Goal: Task Accomplishment & Management: Use online tool/utility

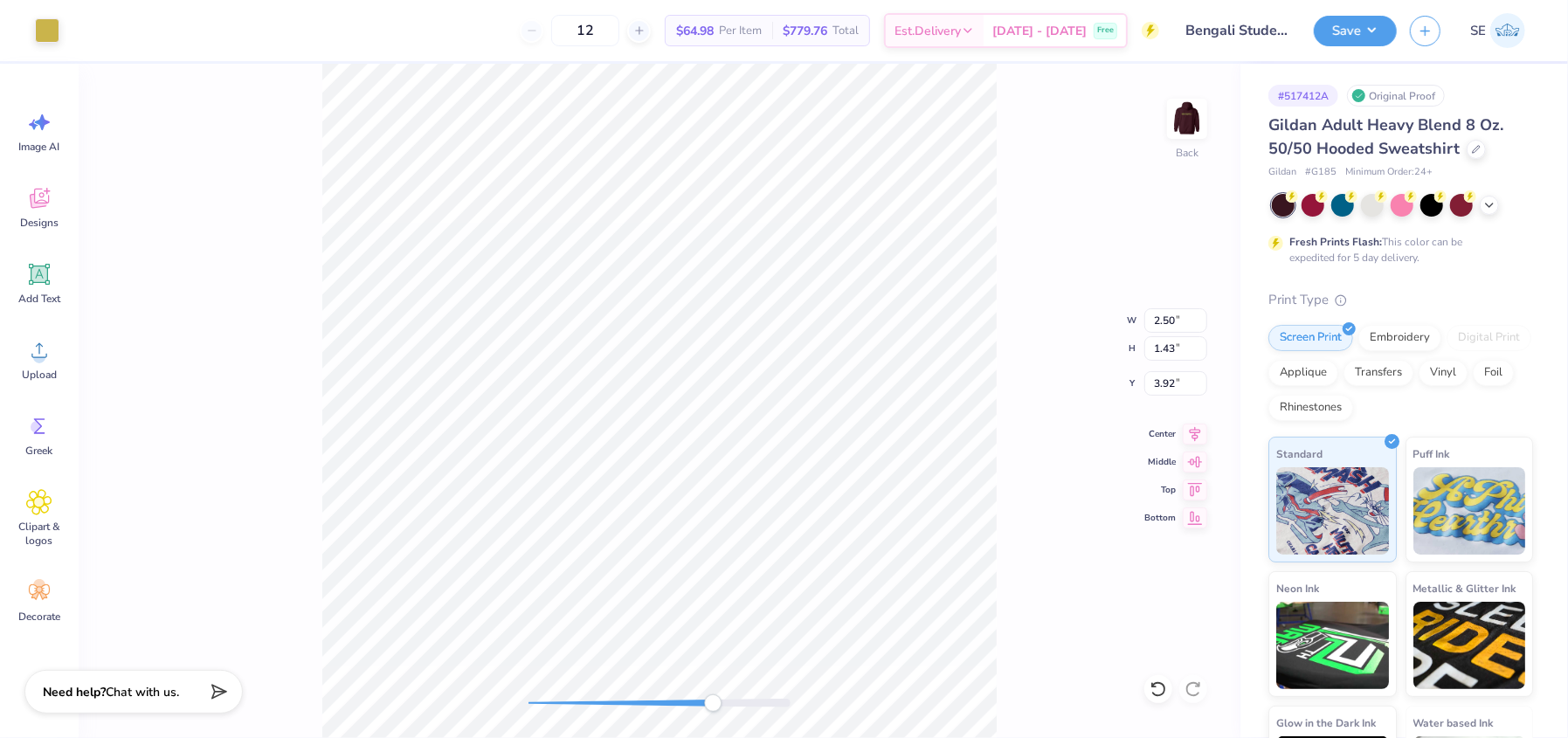
type input "1.25"
type input "0.49"
type input "3.00"
click at [137, 17] on div at bounding box center [141, 28] width 25 height 25
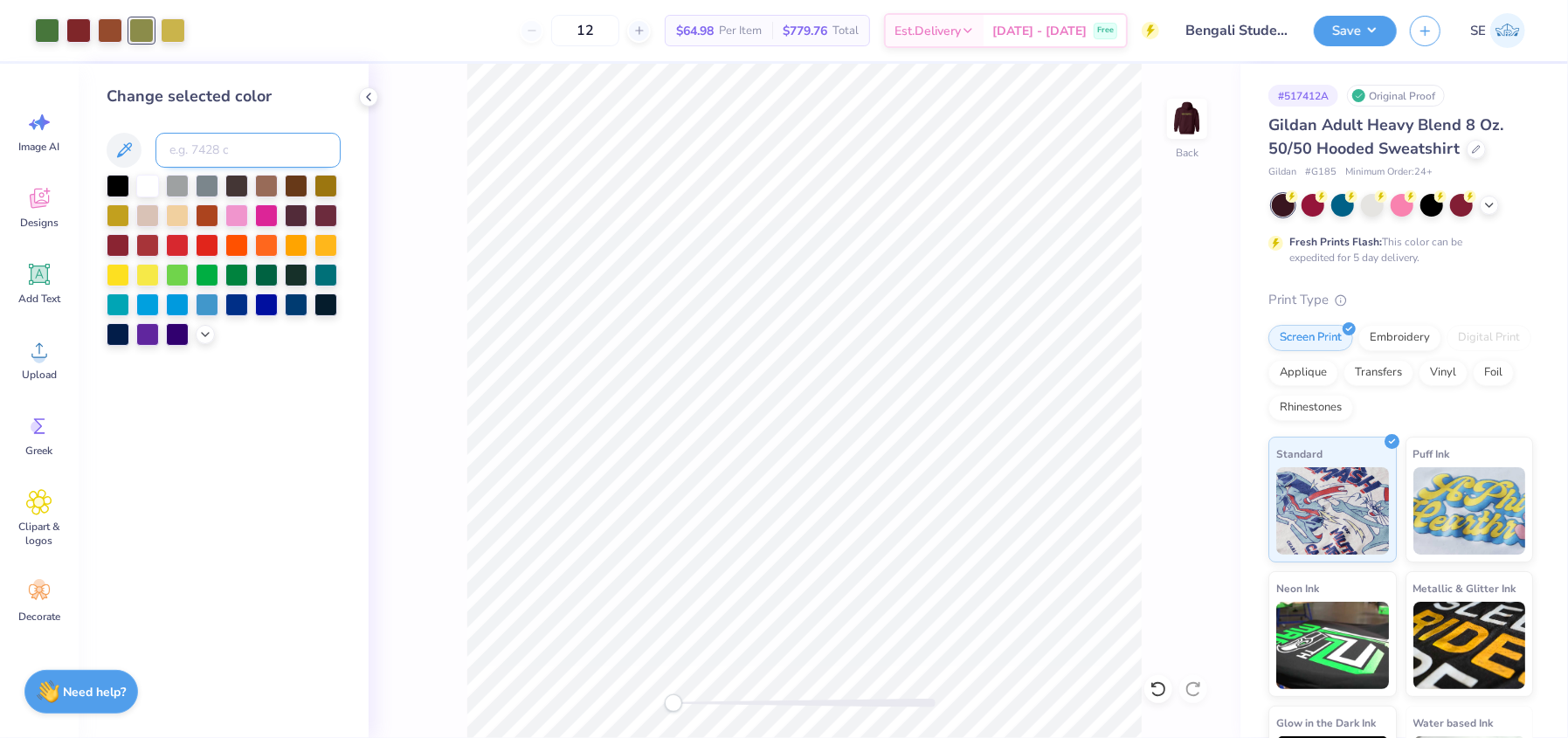
click at [187, 143] on input at bounding box center [248, 150] width 185 height 35
type input "7751"
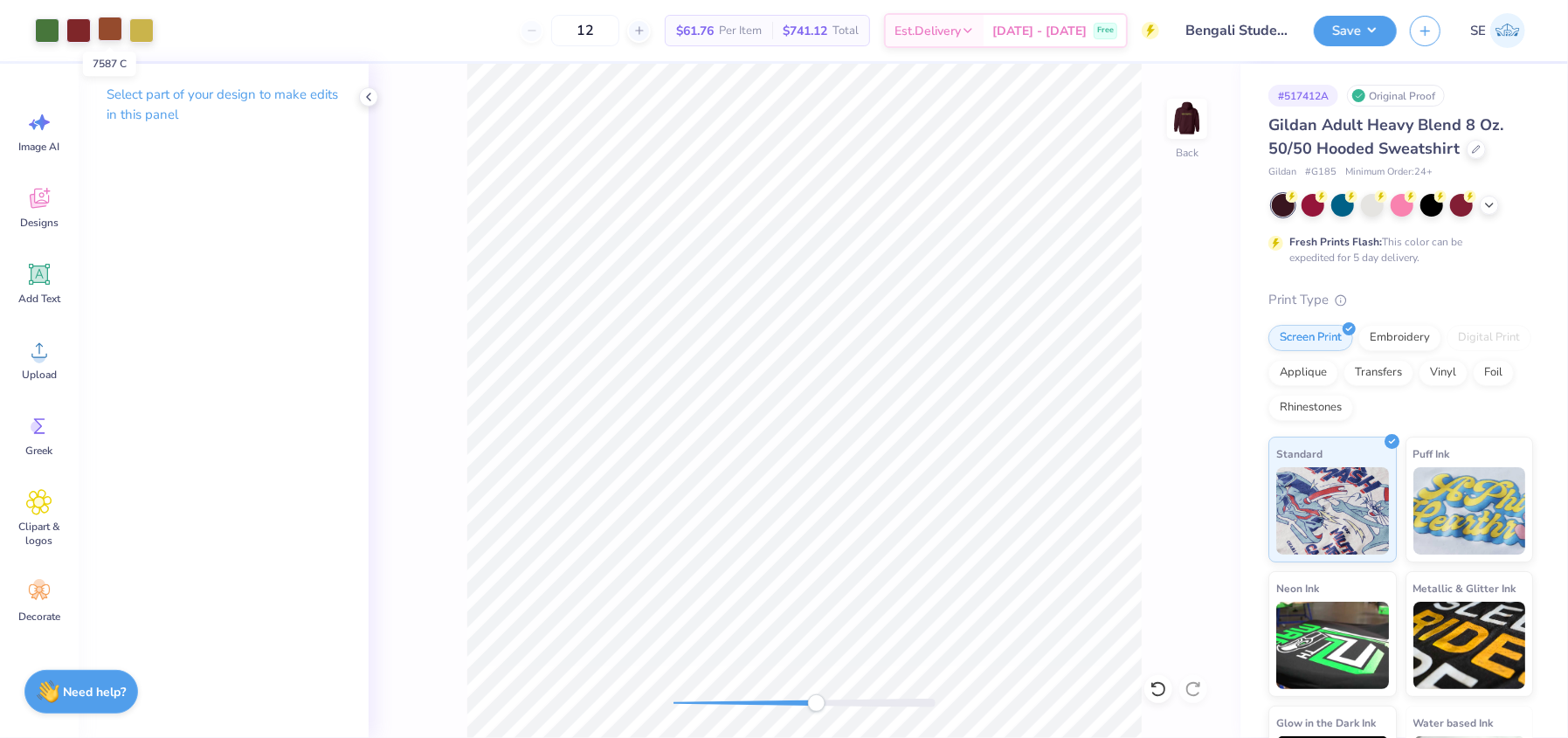
click at [105, 33] on div at bounding box center [109, 28] width 25 height 25
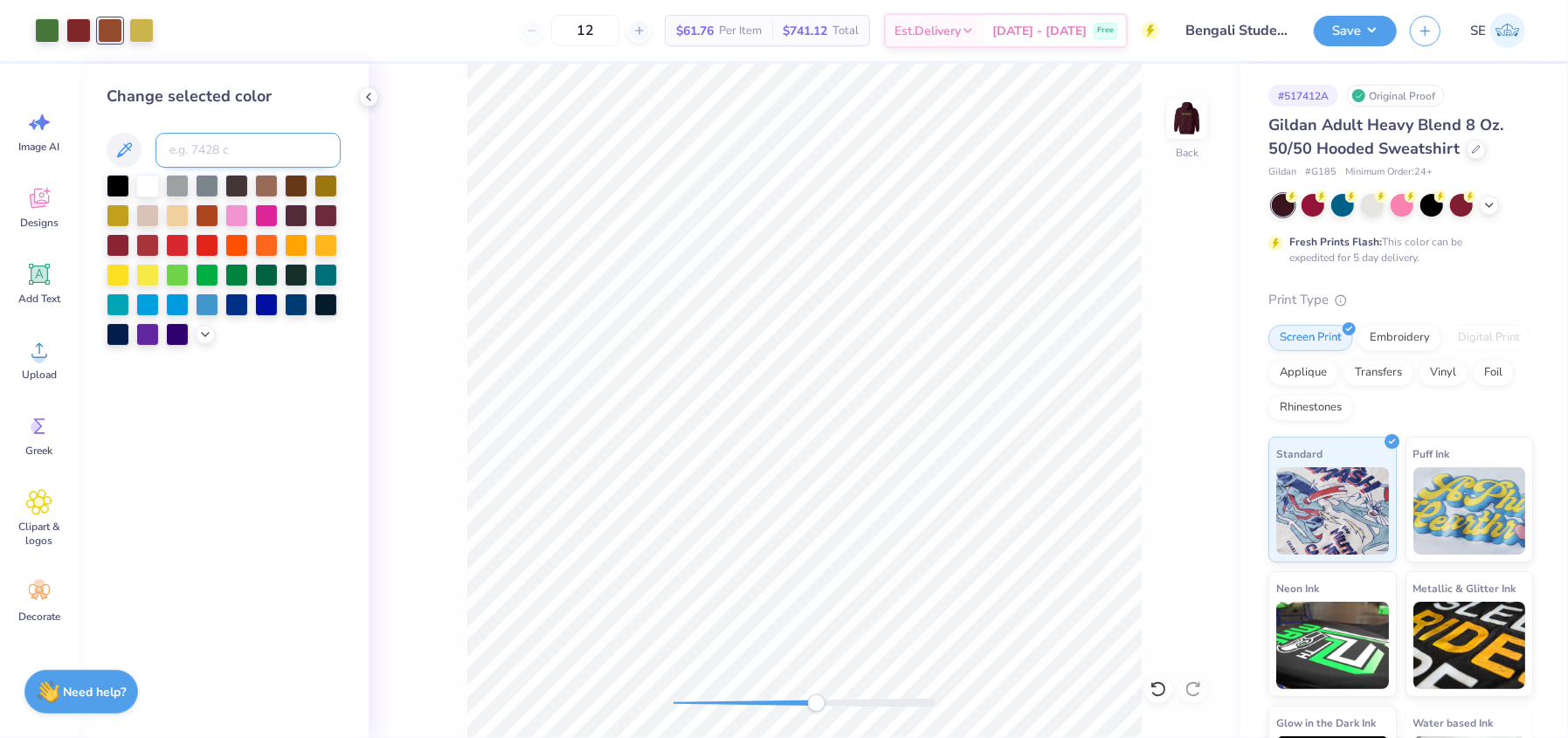
click at [169, 154] on input at bounding box center [248, 150] width 185 height 35
click at [169, 154] on input "1815" at bounding box center [248, 150] width 185 height 35
type input "1815"
click at [1150, 692] on icon at bounding box center [1157, 689] width 17 height 17
click at [76, 30] on div at bounding box center [78, 30] width 25 height 25
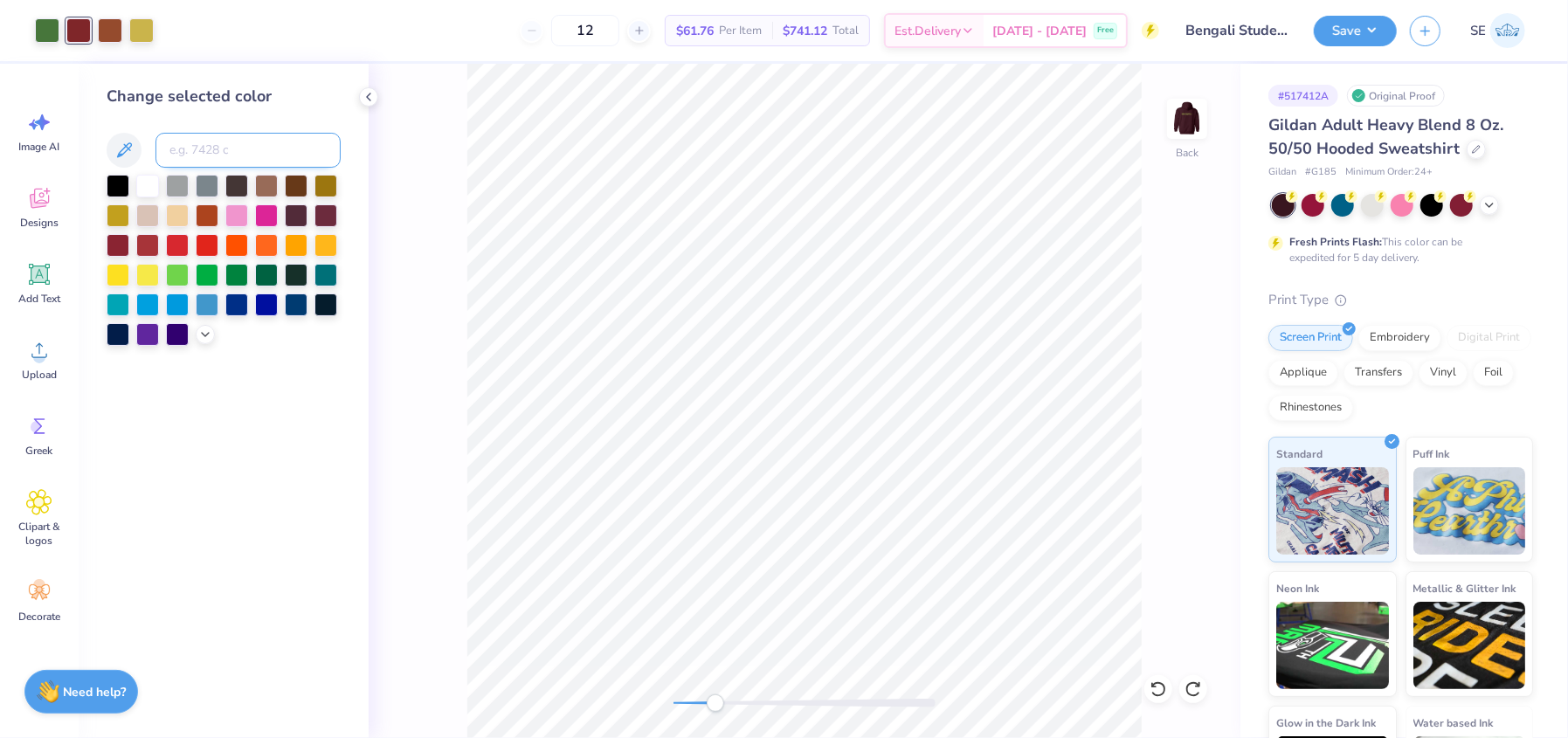
click at [211, 163] on input at bounding box center [248, 150] width 185 height 35
type input "7587"
click at [1194, 113] on img at bounding box center [1186, 118] width 70 height 70
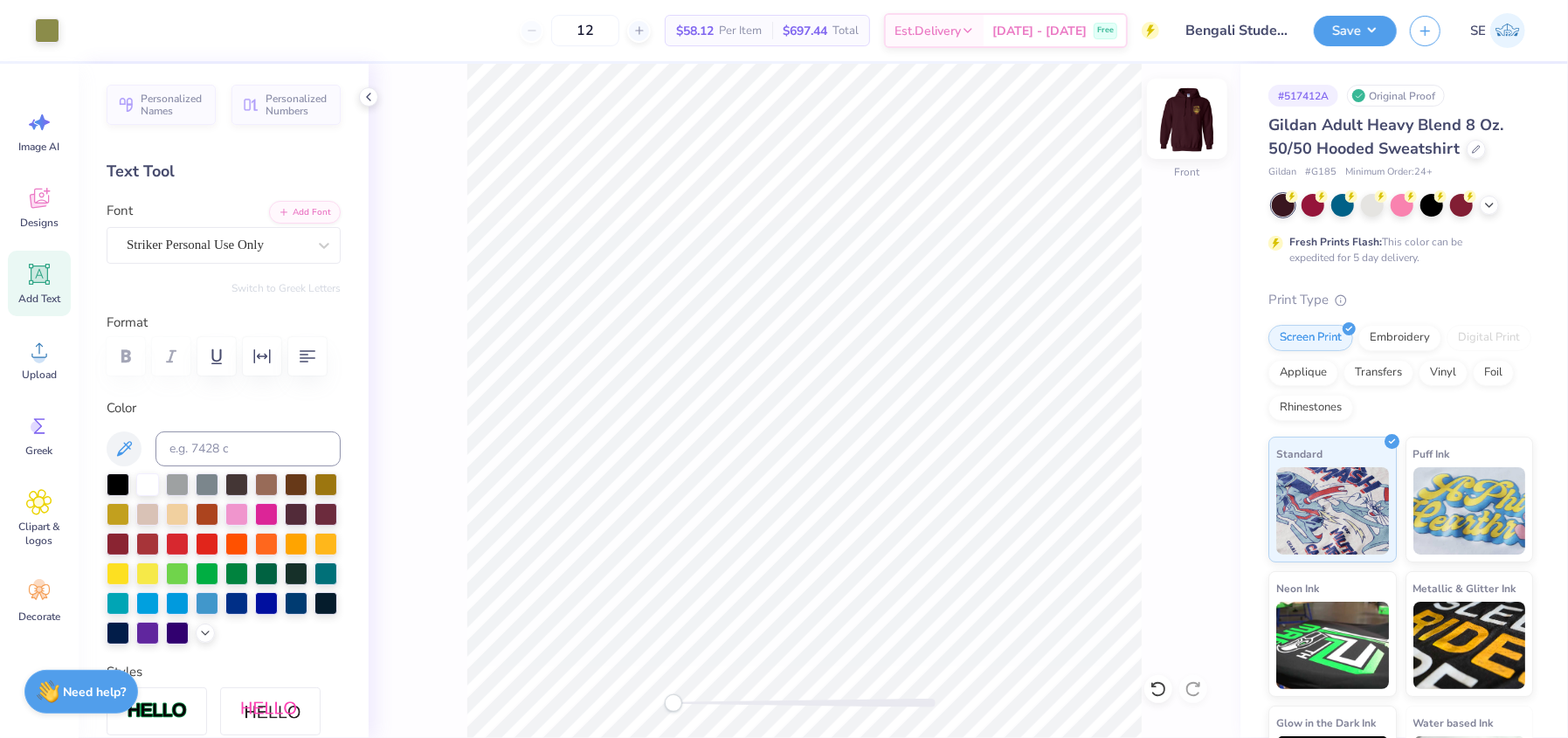
click at [1179, 118] on img at bounding box center [1186, 118] width 70 height 70
click at [1179, 118] on img at bounding box center [1187, 118] width 35 height 35
click at [1345, 22] on button "Save" at bounding box center [1355, 28] width 83 height 31
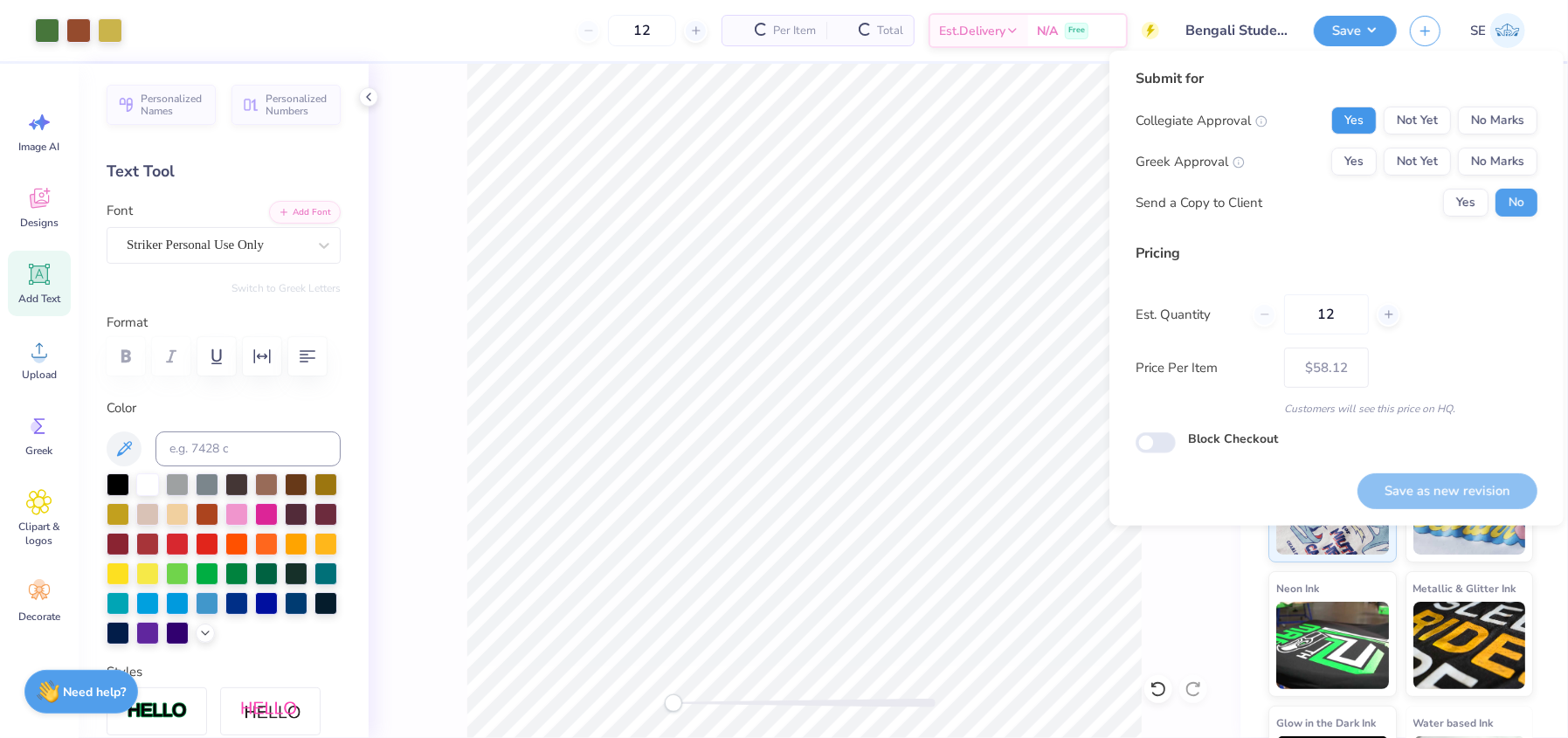
click at [1348, 122] on button "Yes" at bounding box center [1354, 120] width 46 height 28
click at [1491, 167] on button "No Marks" at bounding box center [1497, 161] width 79 height 28
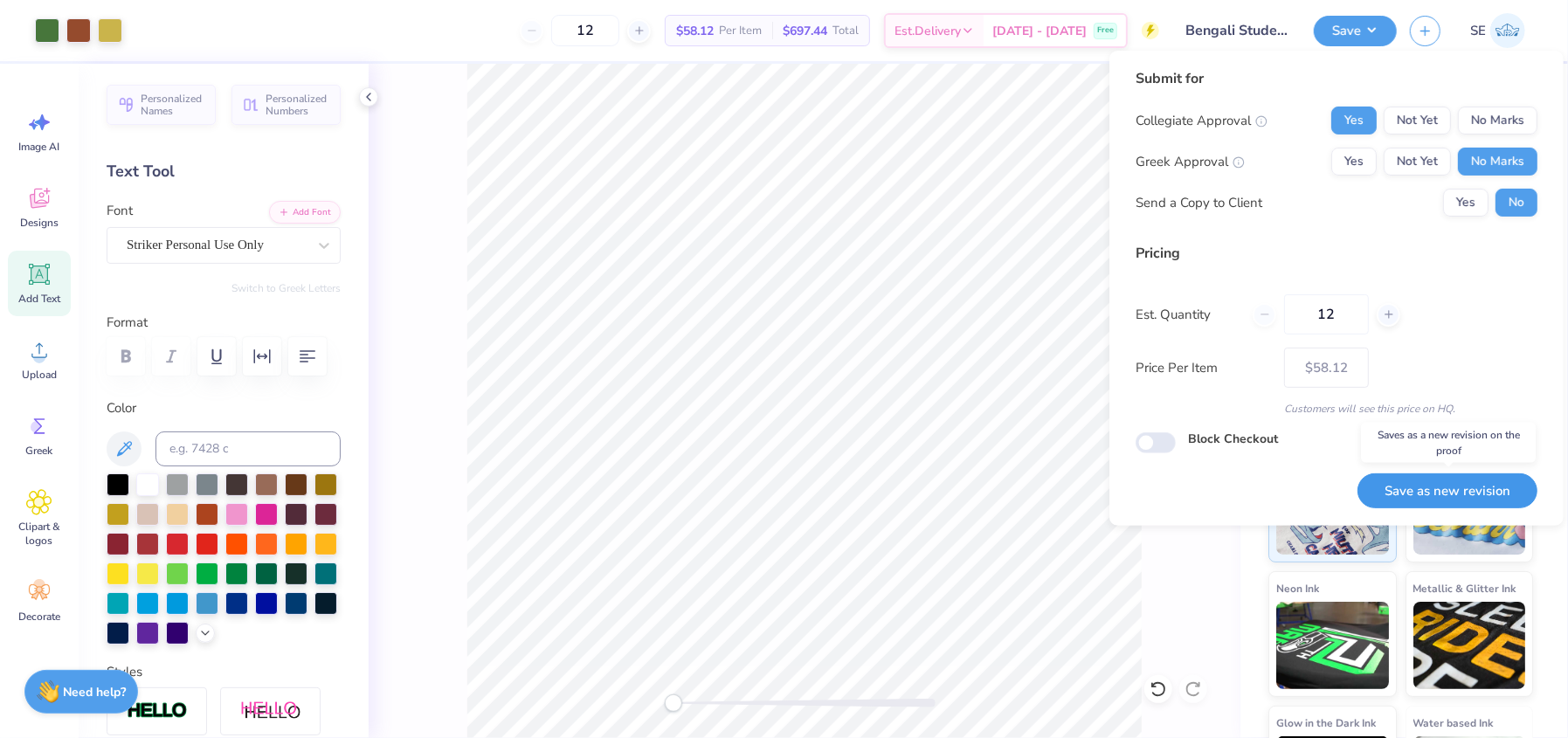
click at [1402, 482] on button "Save as new revision" at bounding box center [1447, 491] width 179 height 36
type input "$58.12"
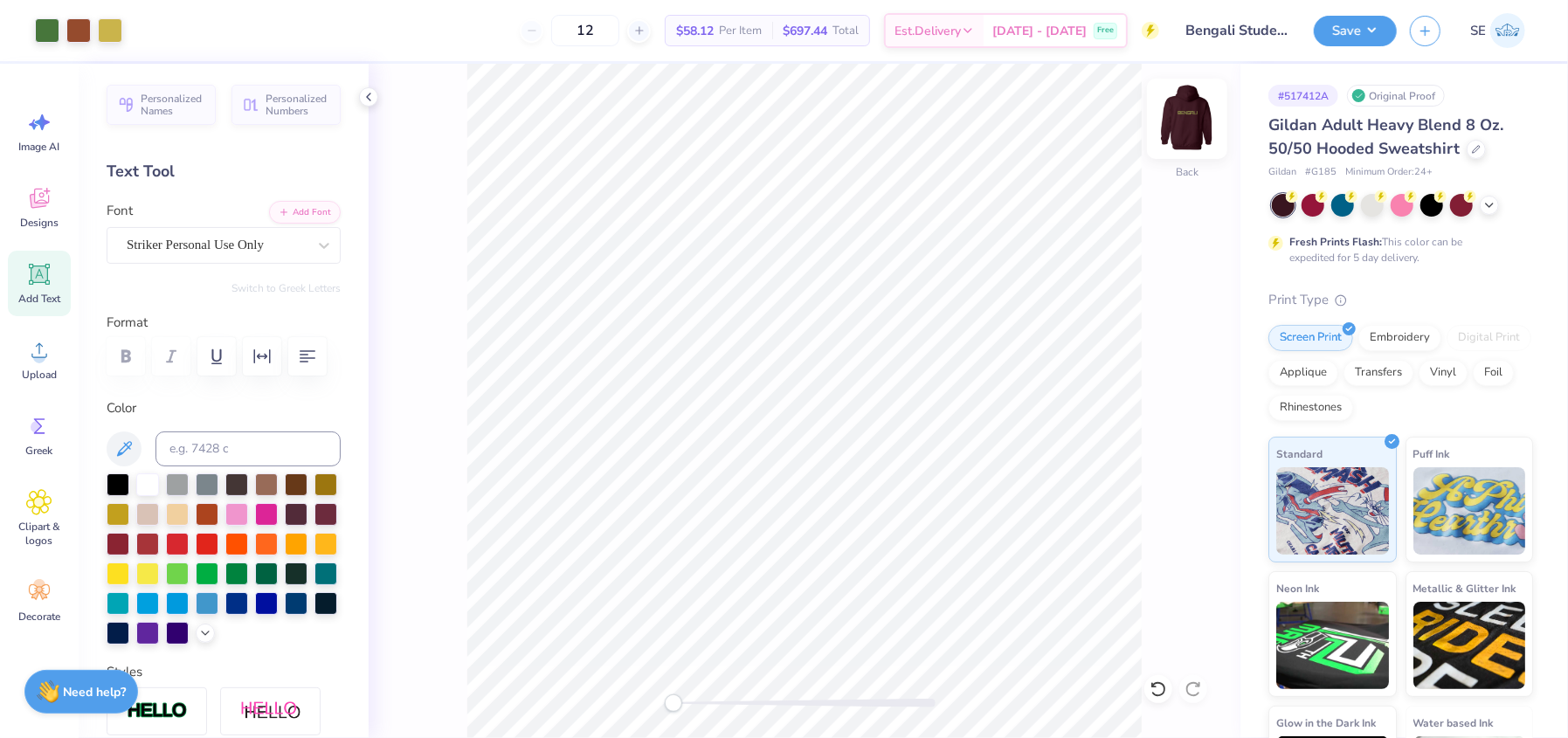
click at [1168, 132] on img at bounding box center [1186, 118] width 70 height 70
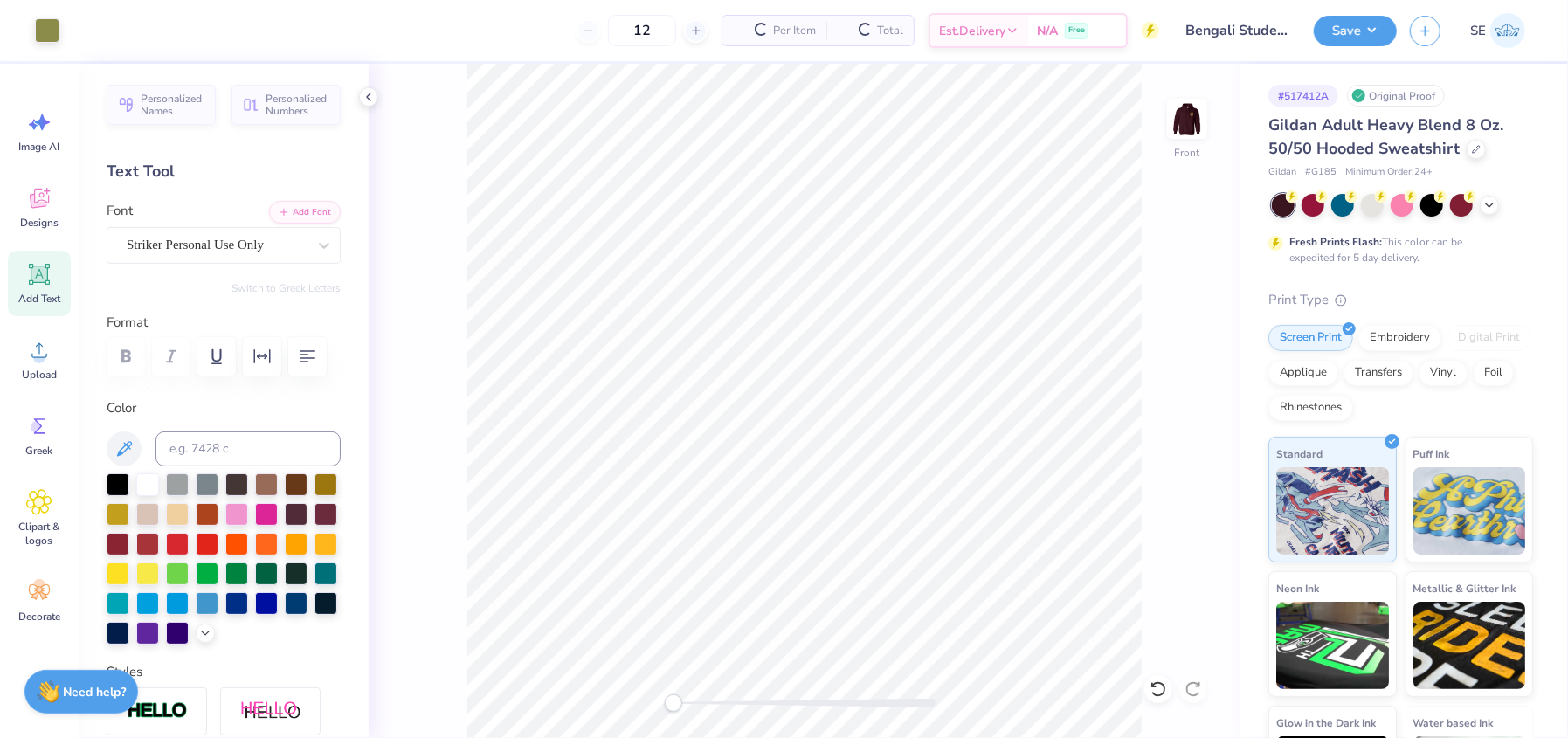
click at [1170, 132] on img at bounding box center [1187, 118] width 35 height 35
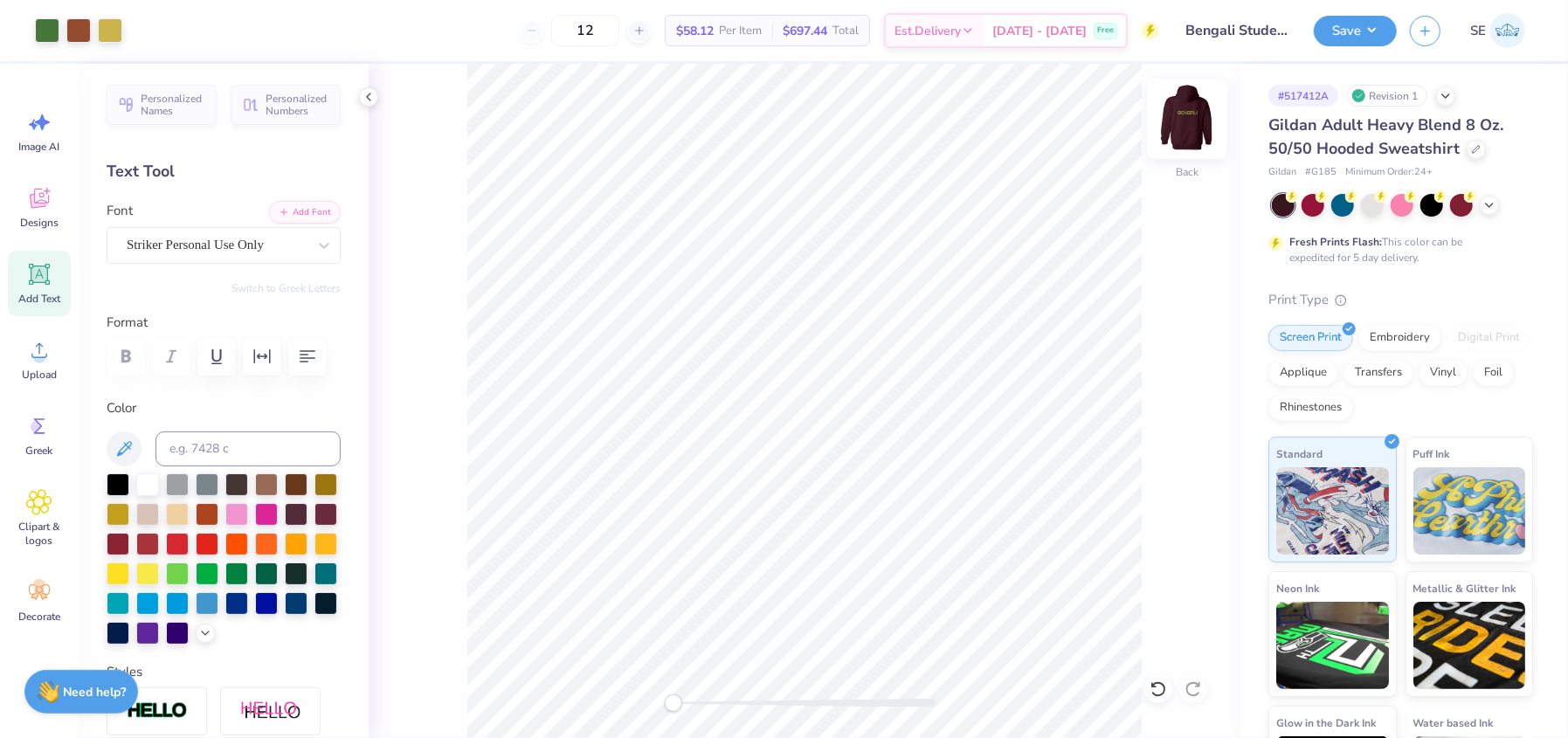
click at [1191, 123] on img at bounding box center [1186, 118] width 70 height 70
click at [1184, 106] on img at bounding box center [1186, 118] width 70 height 70
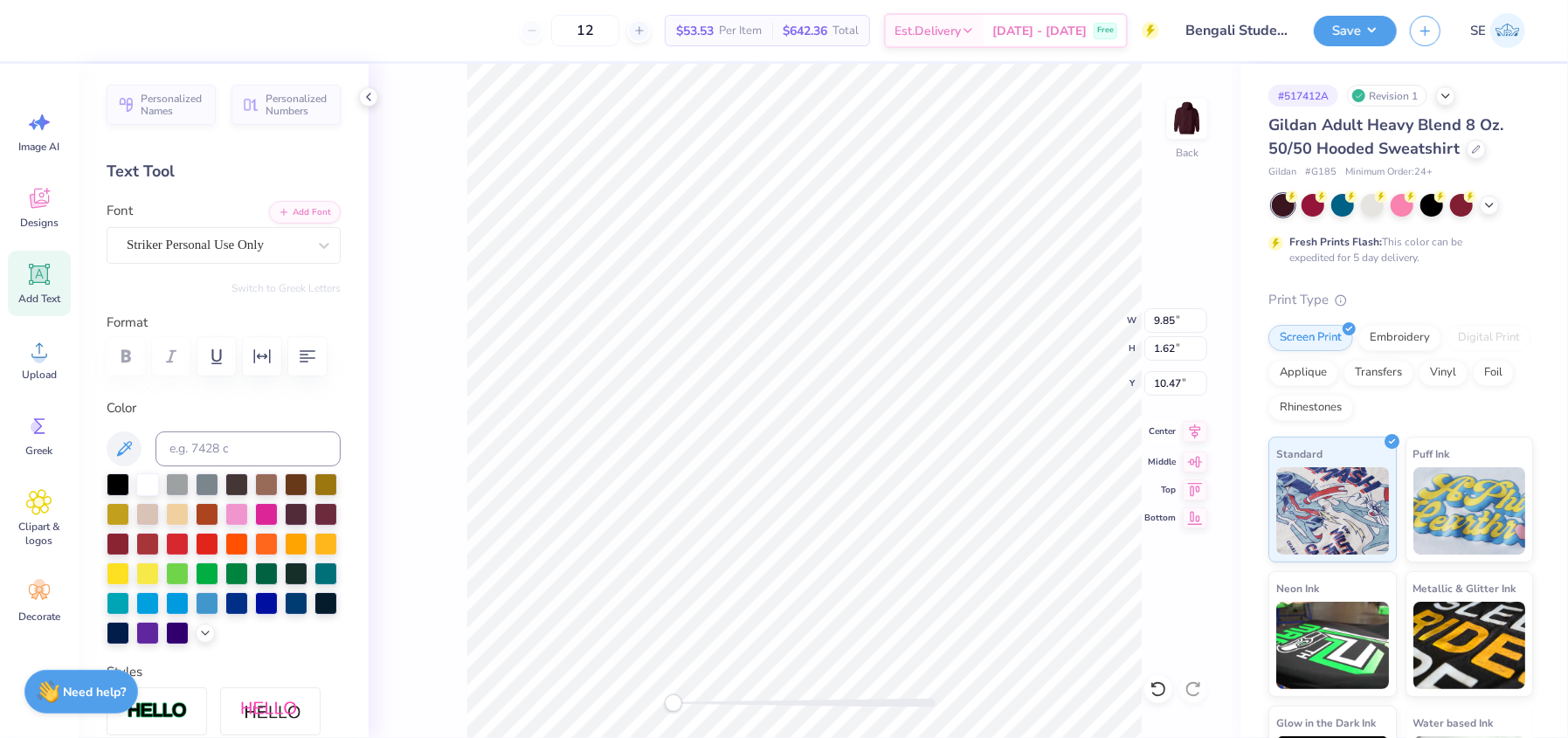
click at [1187, 431] on icon at bounding box center [1194, 431] width 25 height 21
click at [1197, 432] on icon at bounding box center [1195, 431] width 11 height 15
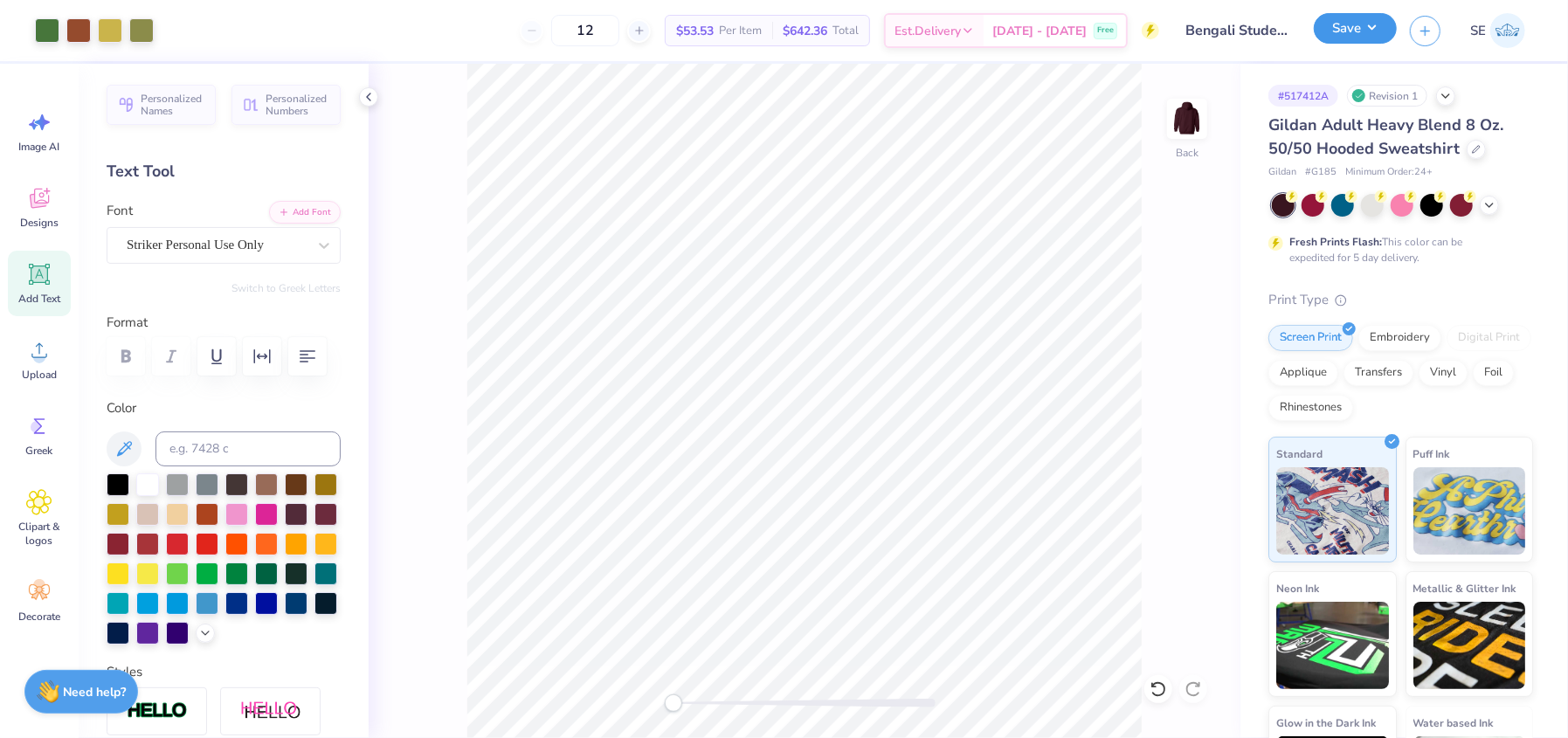
click at [1359, 31] on button "Save" at bounding box center [1355, 28] width 83 height 31
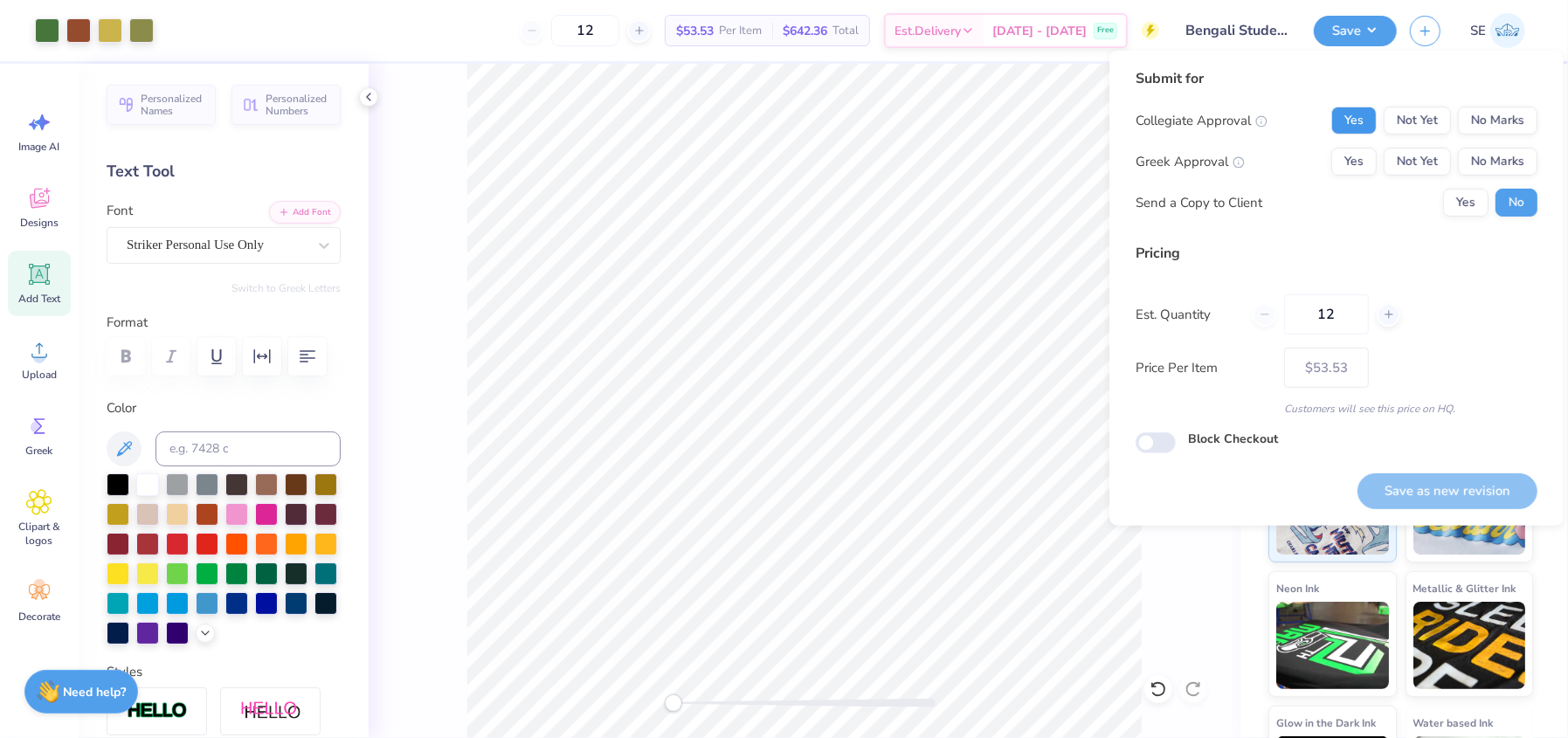
click at [1360, 118] on button "Yes" at bounding box center [1354, 120] width 46 height 28
click at [1484, 159] on button "No Marks" at bounding box center [1497, 161] width 79 height 28
click at [1436, 479] on button "Save as new revision" at bounding box center [1447, 491] width 179 height 36
type input "$53.53"
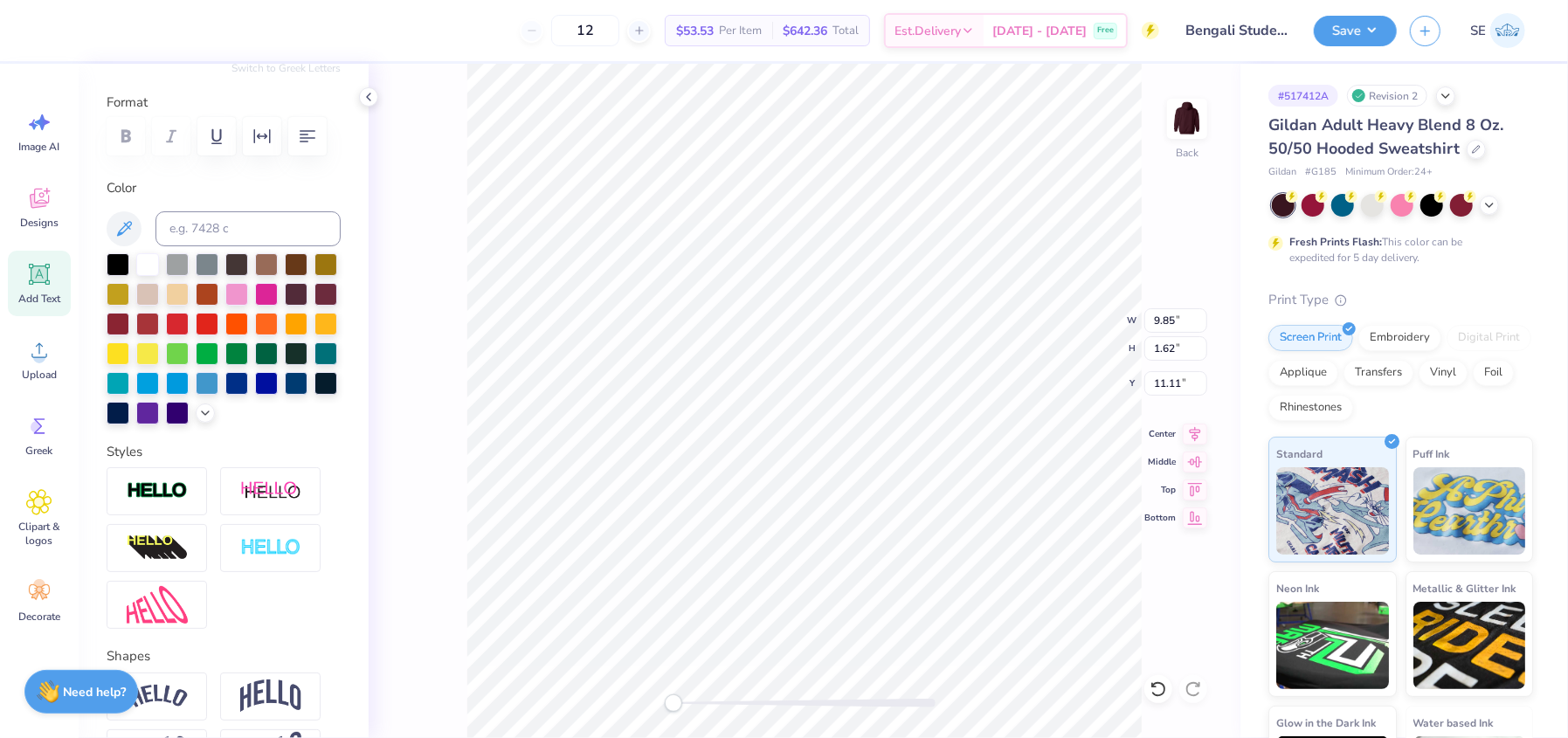
scroll to position [232, 0]
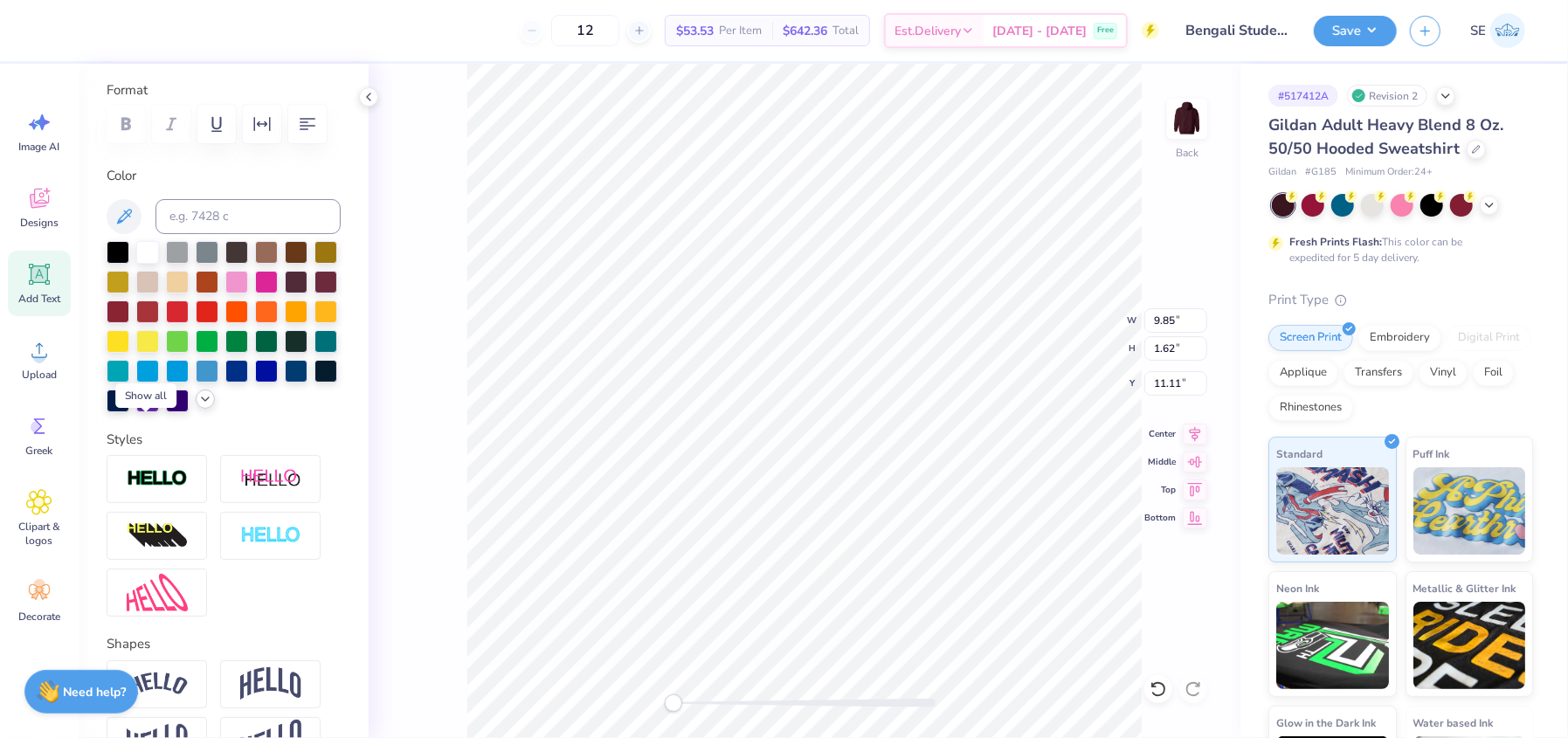
click at [201, 401] on polyline at bounding box center [205, 399] width 7 height 4
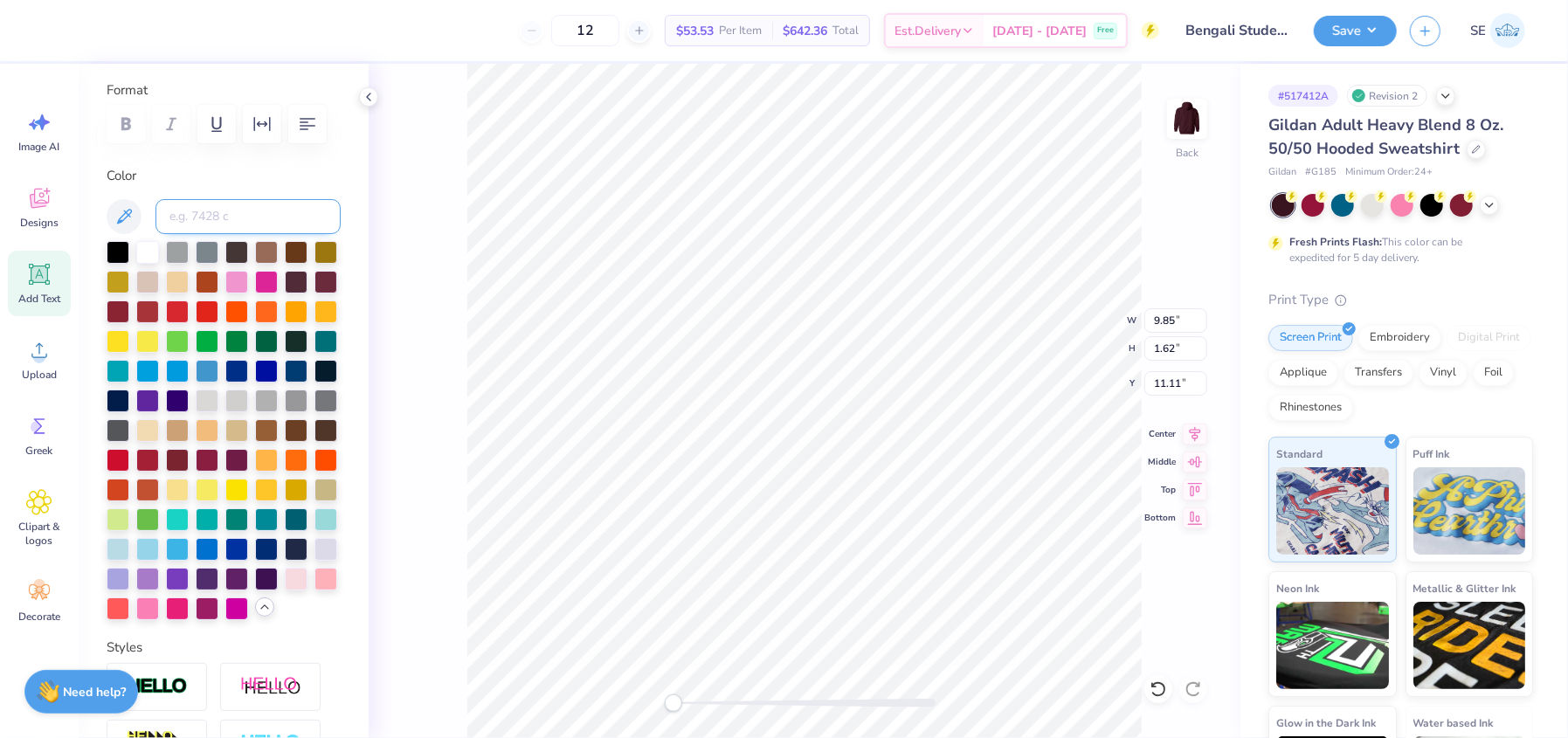
click at [188, 228] on input at bounding box center [248, 217] width 185 height 35
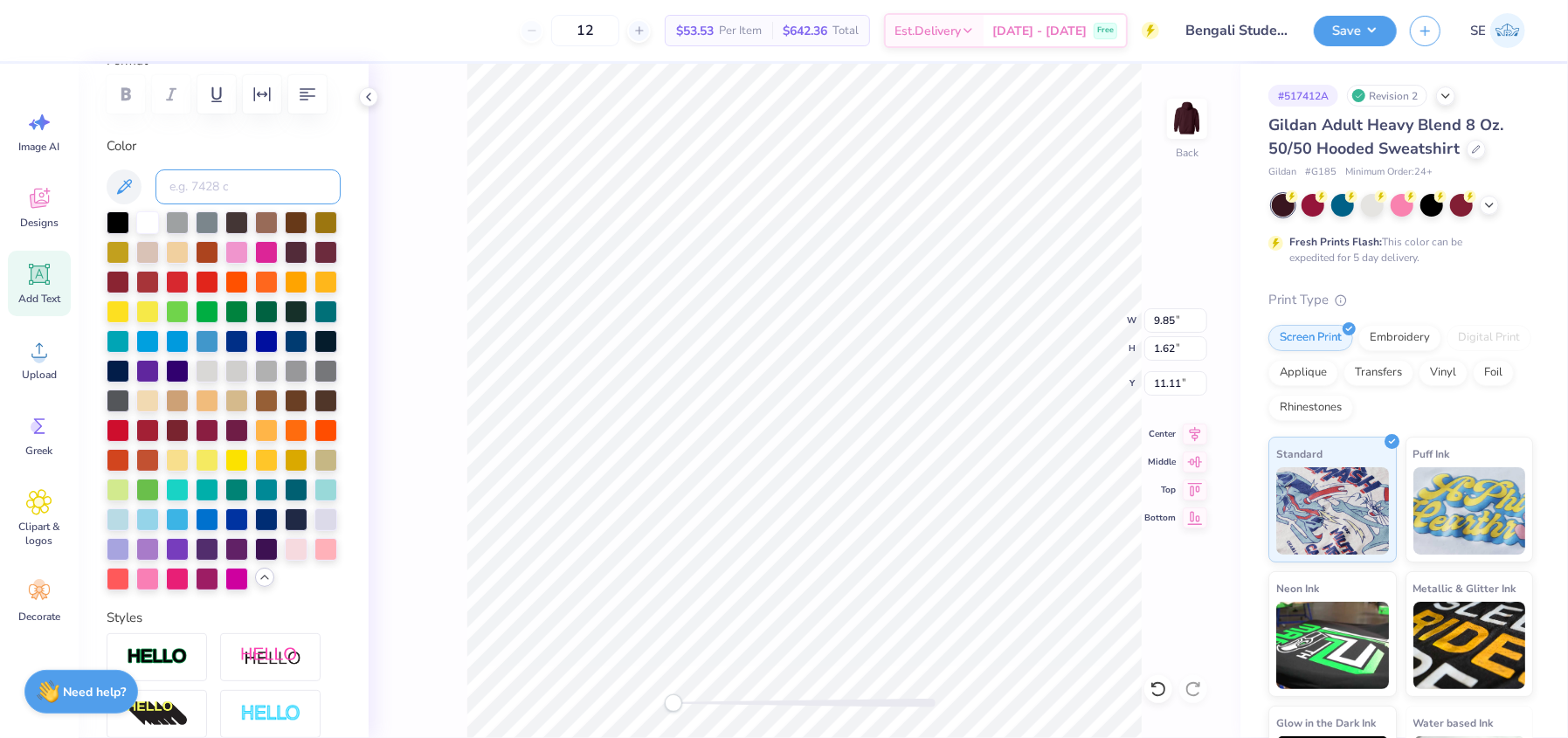
scroll to position [261, 0]
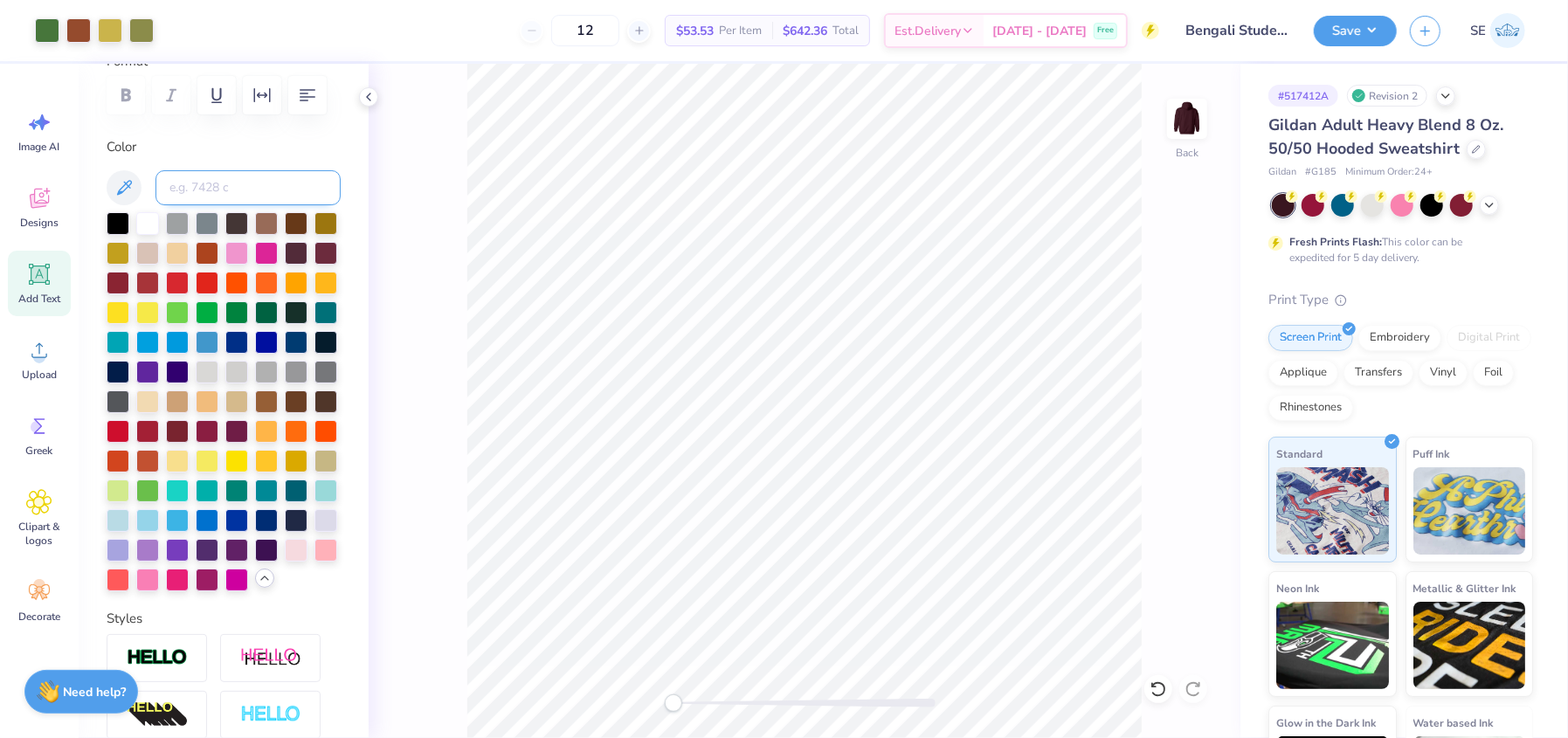
click at [200, 186] on input at bounding box center [248, 188] width 185 height 35
type input "576"
click at [1162, 694] on icon at bounding box center [1157, 689] width 15 height 15
click at [45, 27] on div at bounding box center [46, 28] width 25 height 25
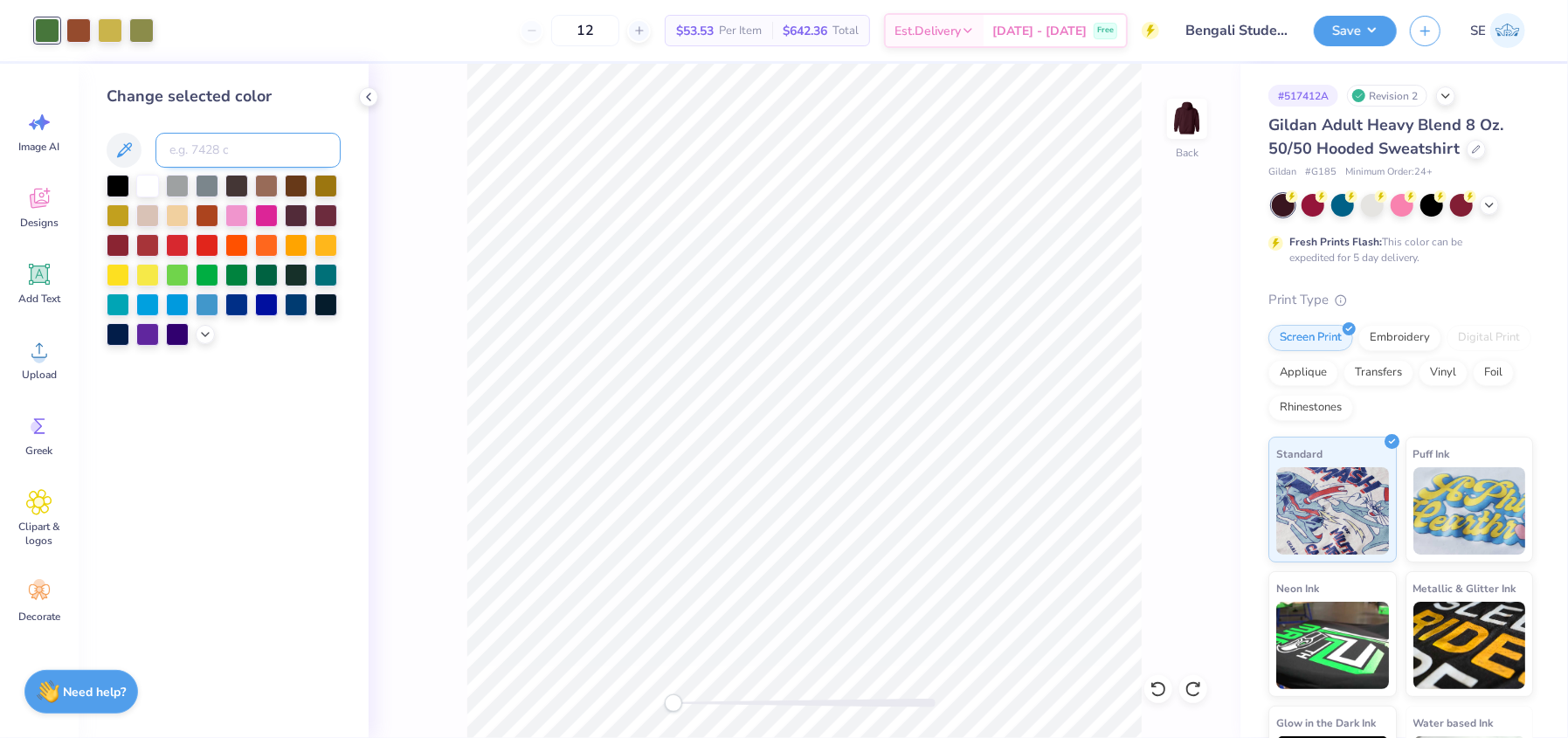
click at [219, 156] on input at bounding box center [248, 150] width 185 height 35
type input "5767"
click at [224, 146] on input at bounding box center [248, 150] width 185 height 35
type input "5758c"
click at [193, 155] on input "5758c" at bounding box center [248, 150] width 185 height 35
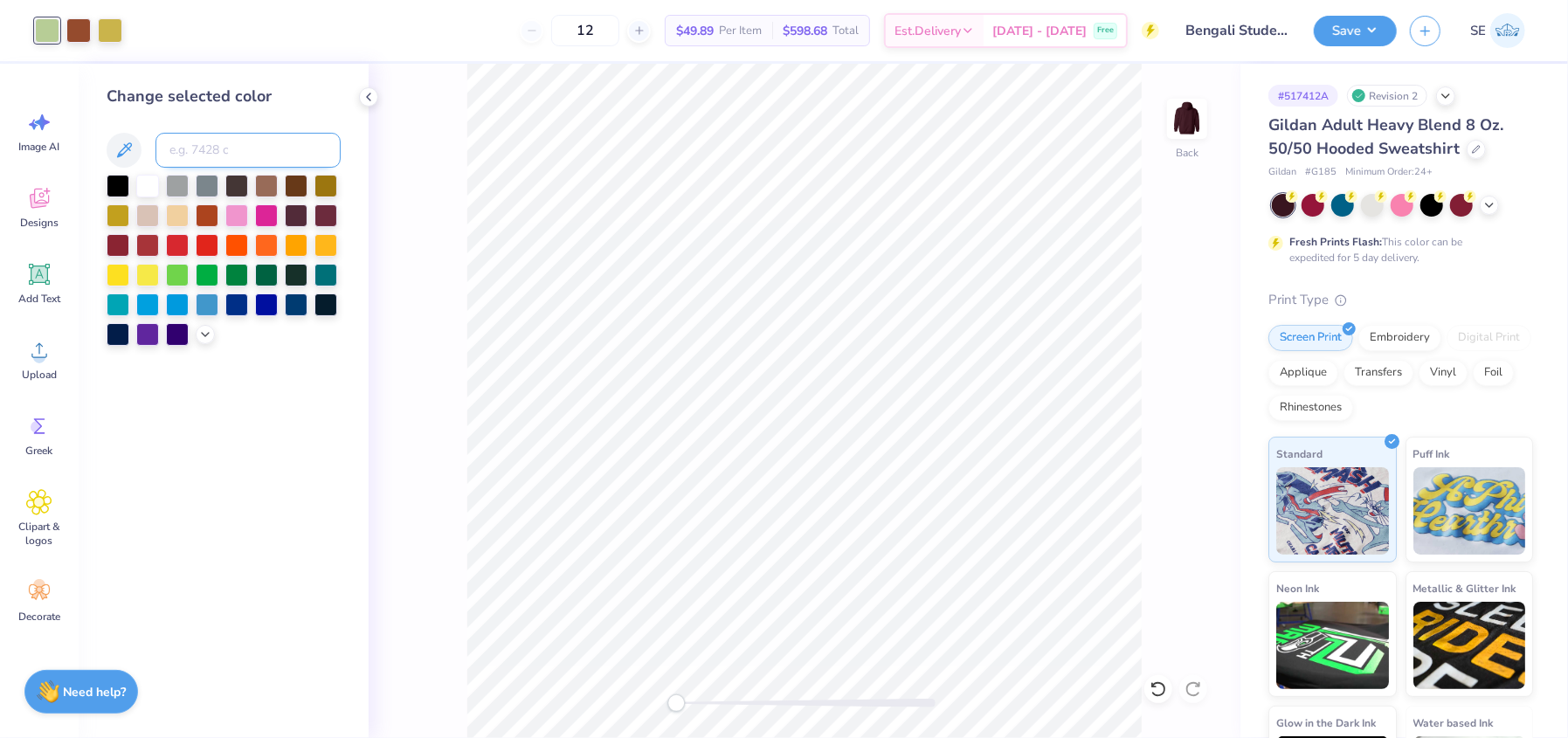
type input "6"
click at [228, 142] on input "5768c" at bounding box center [248, 150] width 185 height 35
click at [203, 153] on input "5768c" at bounding box center [248, 150] width 185 height 35
click at [183, 150] on input "5768c" at bounding box center [248, 150] width 185 height 35
click at [212, 150] on input "5768c" at bounding box center [248, 150] width 185 height 35
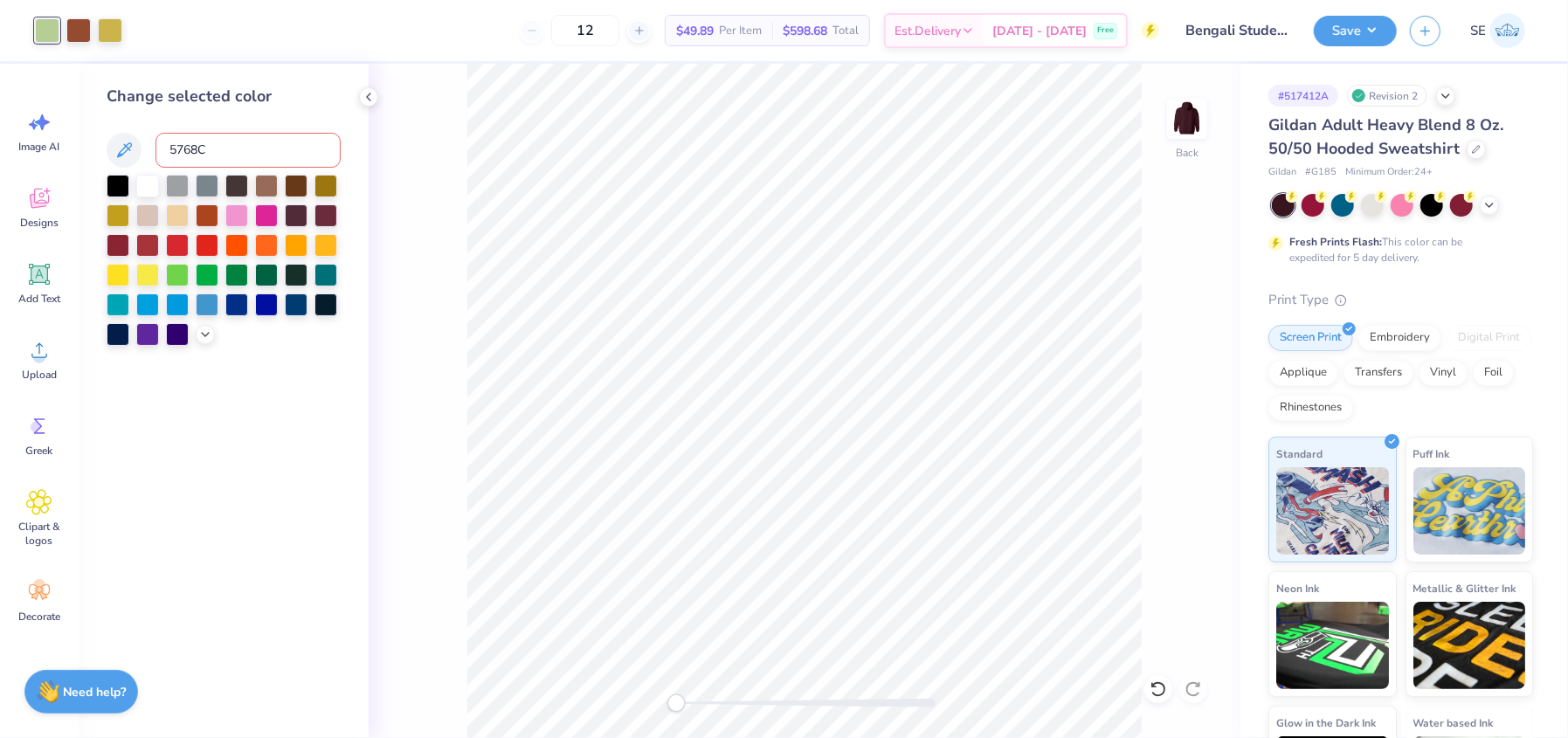
type input "5768C"
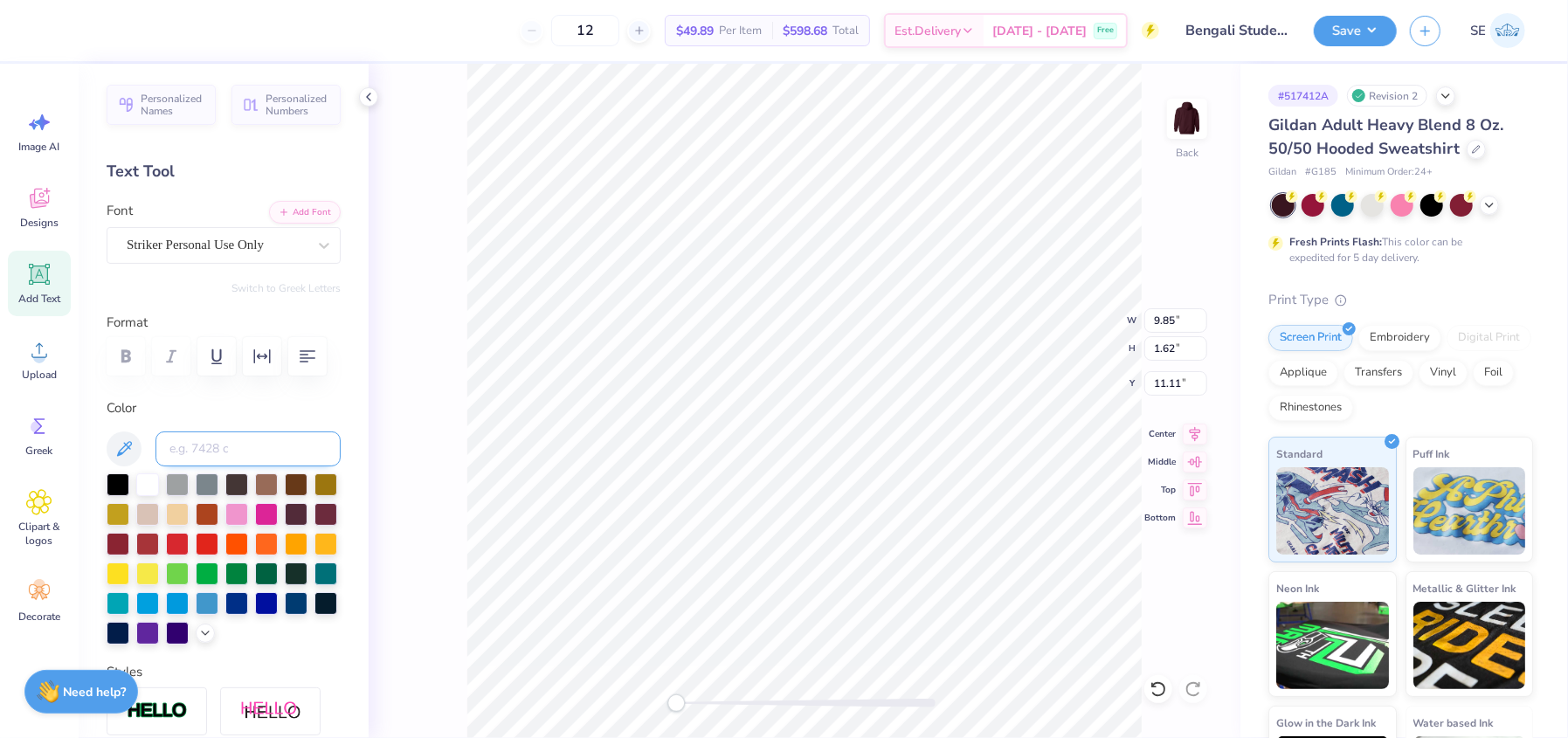
click at [217, 448] on input at bounding box center [248, 449] width 185 height 35
click at [1163, 685] on icon at bounding box center [1157, 689] width 15 height 15
click at [1187, 686] on icon at bounding box center [1193, 689] width 15 height 15
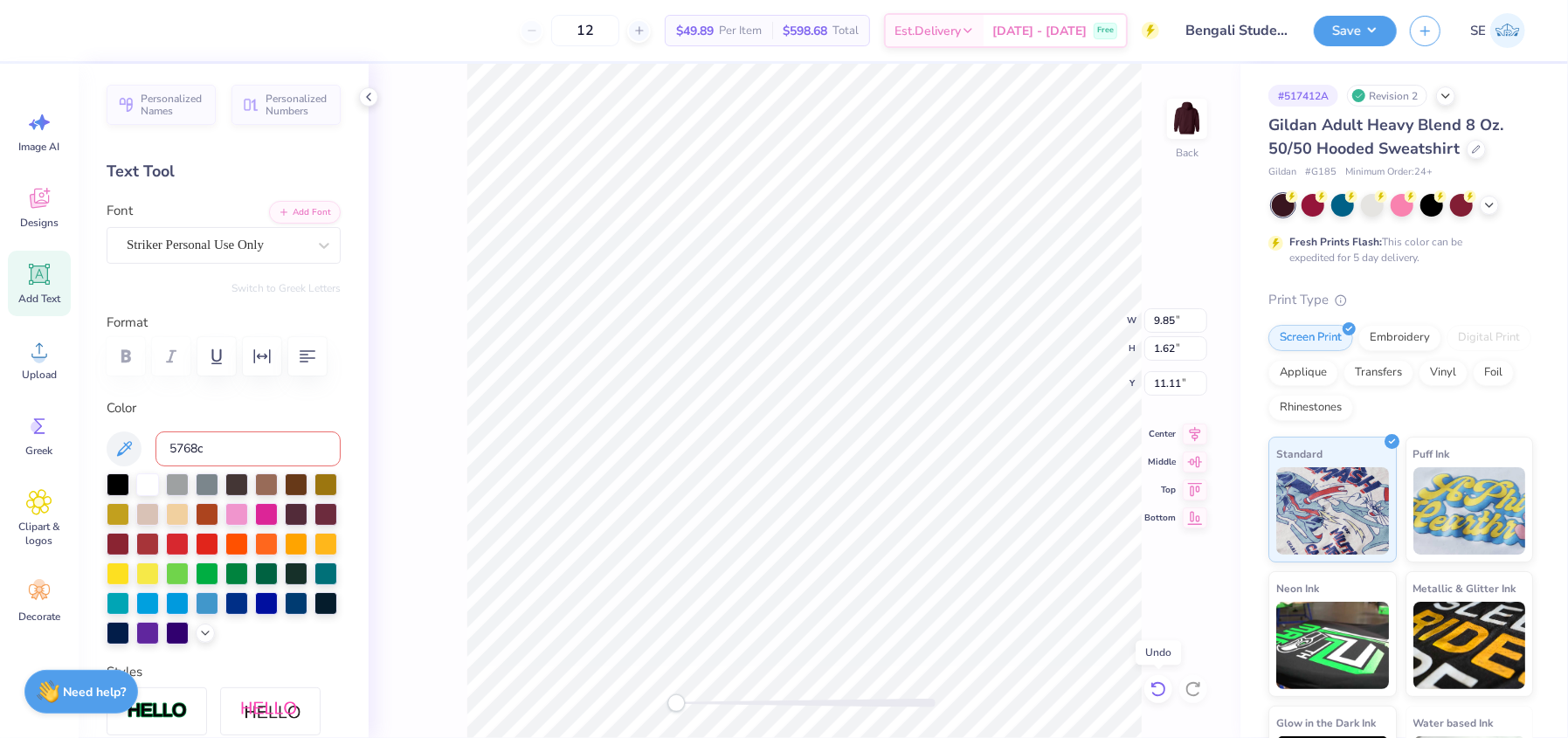
click at [1168, 685] on div at bounding box center [1158, 689] width 28 height 28
click at [204, 446] on input "5768c" at bounding box center [248, 449] width 185 height 35
type input "5767"
click at [422, 348] on div "Back W 9.85 9.85 " H 1.62 1.62 " Y 11.11 11.11 " Center Middle Top Bottom" at bounding box center [804, 401] width 872 height 674
click at [273, 455] on input at bounding box center [248, 449] width 185 height 35
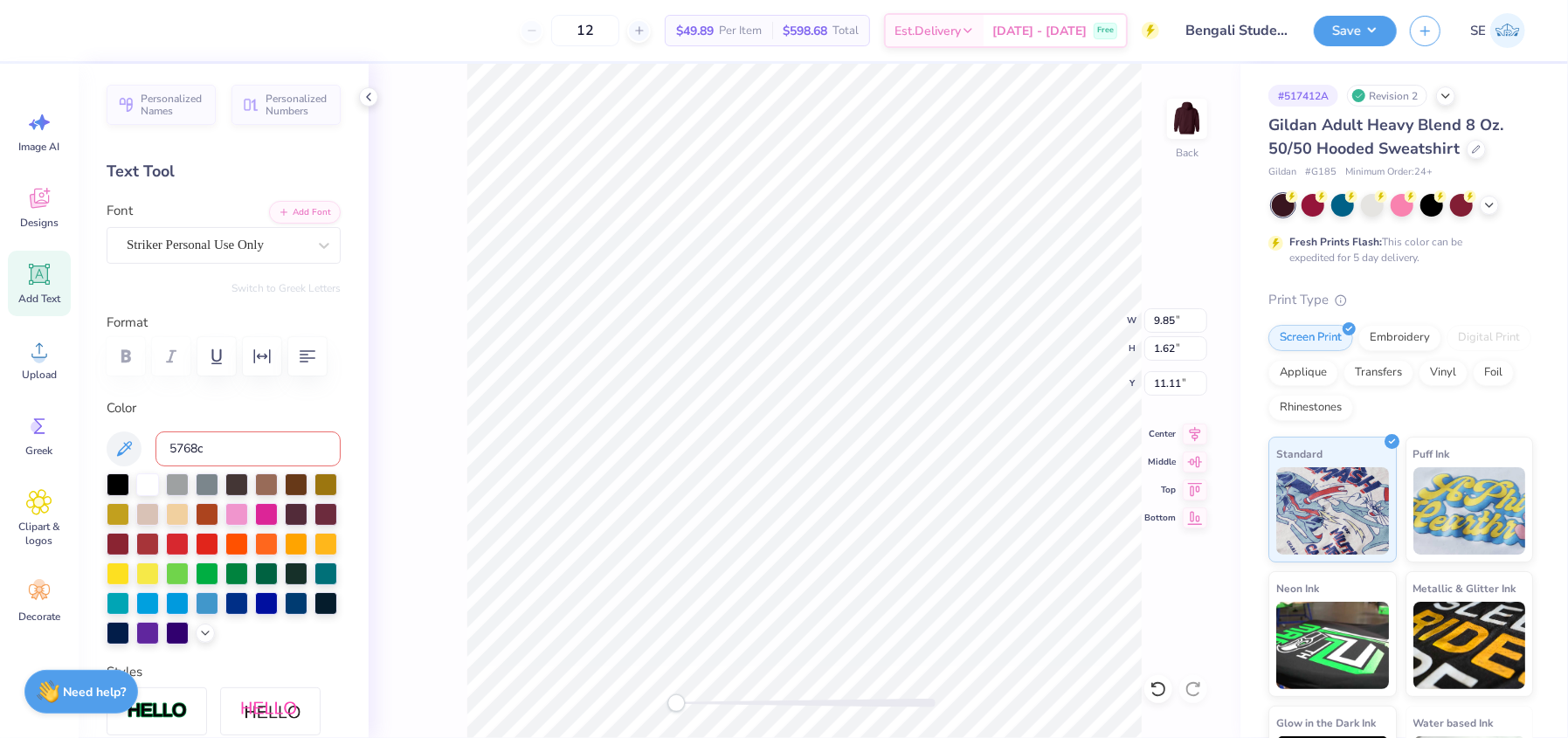
type input "5768c"
click at [343, 542] on div "Personalized Names Personalized Numbers Text Tool Add Font Font Striker Persona…" at bounding box center [223, 401] width 290 height 674
click at [249, 453] on input "5768c" at bounding box center [248, 449] width 185 height 35
click at [218, 458] on input "5768c" at bounding box center [248, 449] width 185 height 35
type input "3.33"
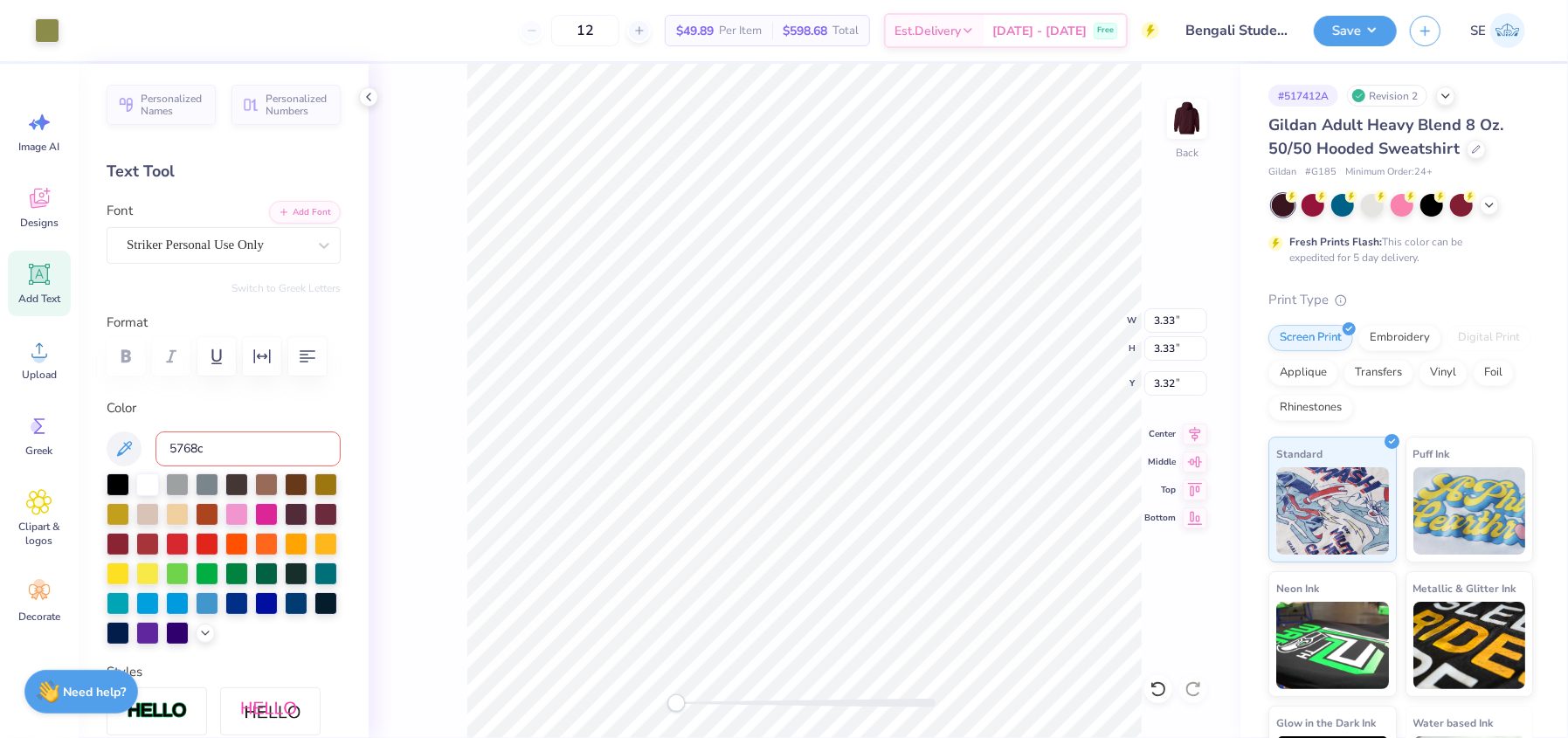
type input "3.33"
type input "3.32"
click at [270, 449] on input "5768c" at bounding box center [248, 449] width 185 height 35
click at [255, 583] on div at bounding box center [266, 571] width 23 height 23
click at [1158, 701] on div at bounding box center [1158, 689] width 28 height 28
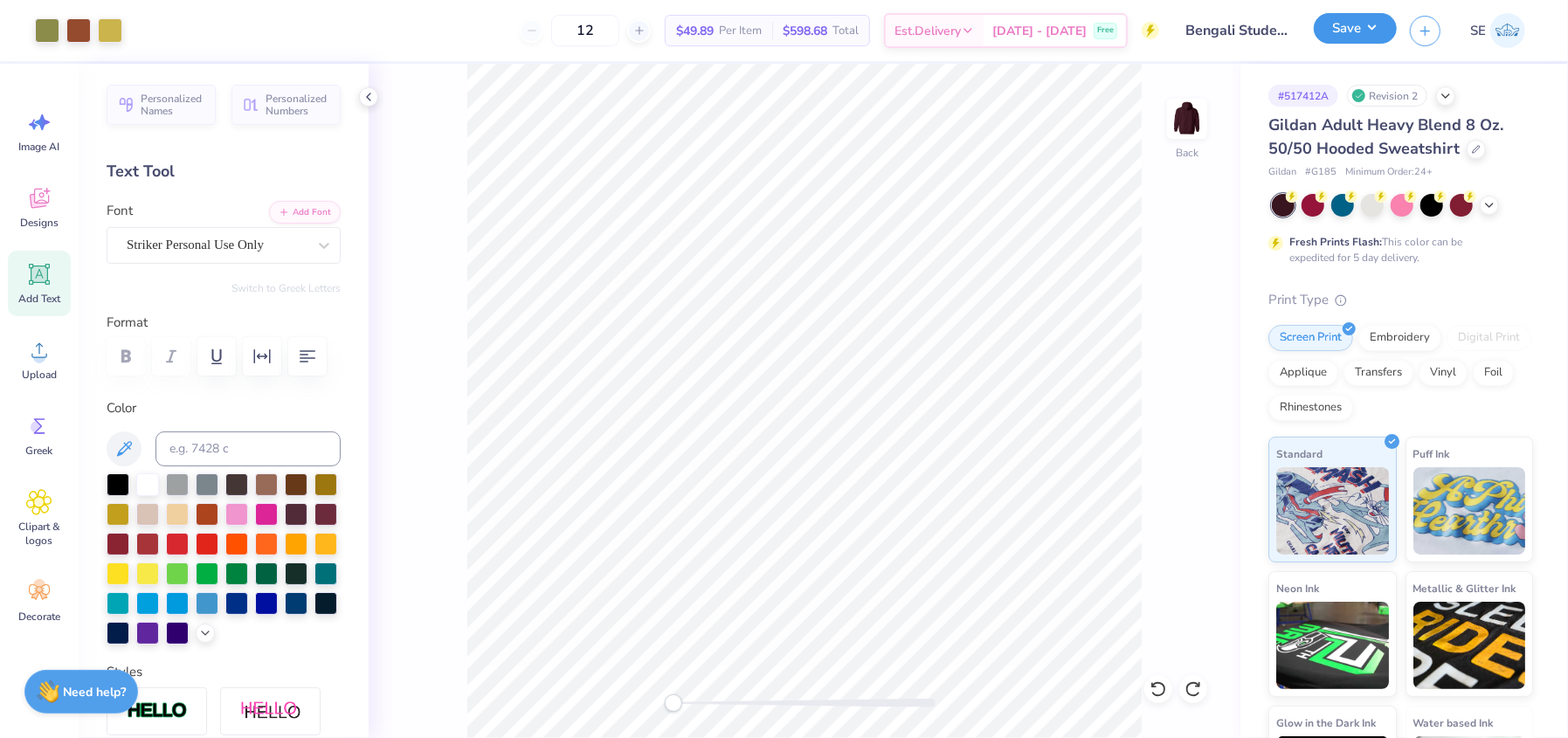
click at [1344, 26] on button "Save" at bounding box center [1355, 28] width 83 height 31
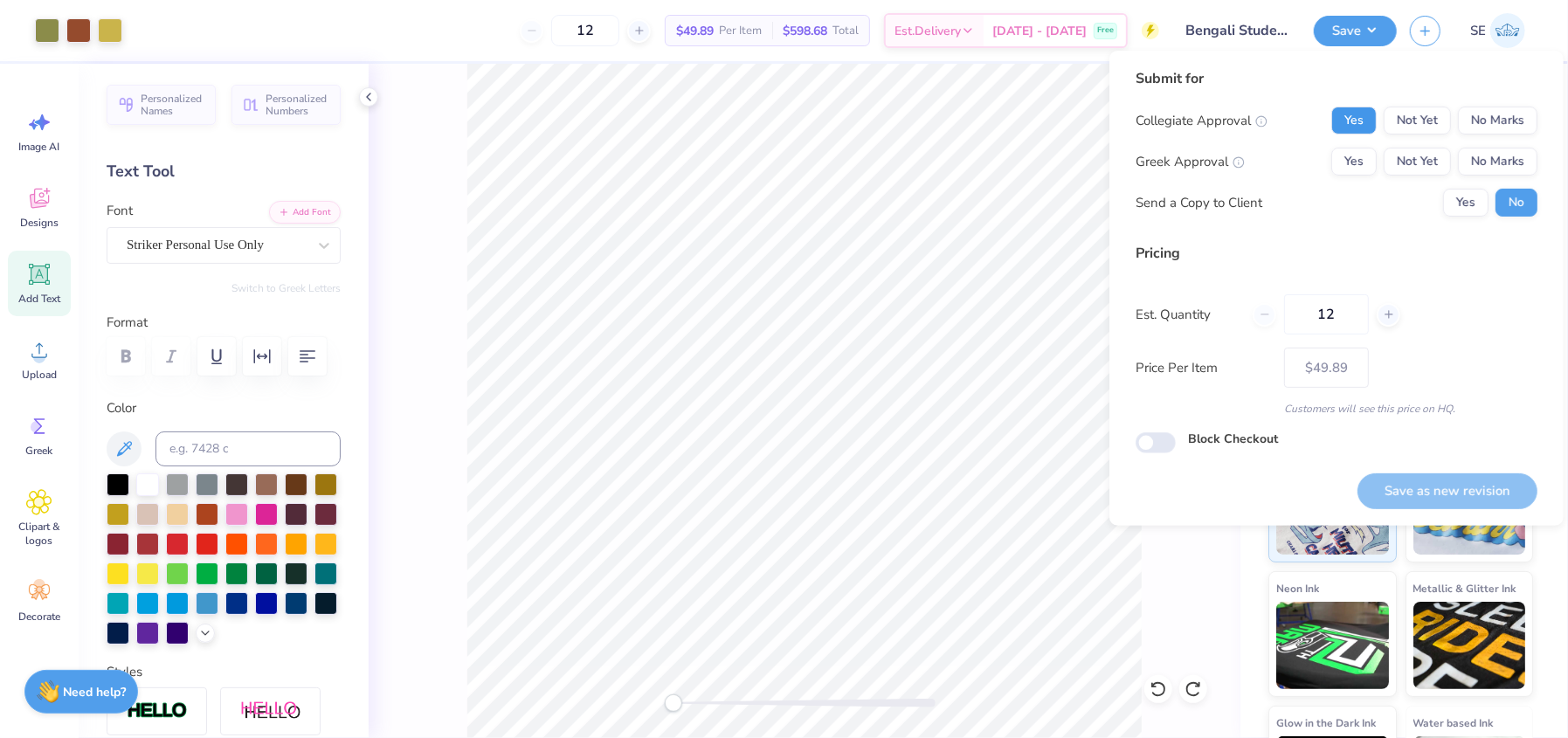
click at [1348, 121] on button "Yes" at bounding box center [1354, 120] width 46 height 28
click at [1486, 165] on button "No Marks" at bounding box center [1497, 161] width 79 height 28
click at [1434, 488] on button "Save as new revision" at bounding box center [1447, 491] width 179 height 36
type input "$49.89"
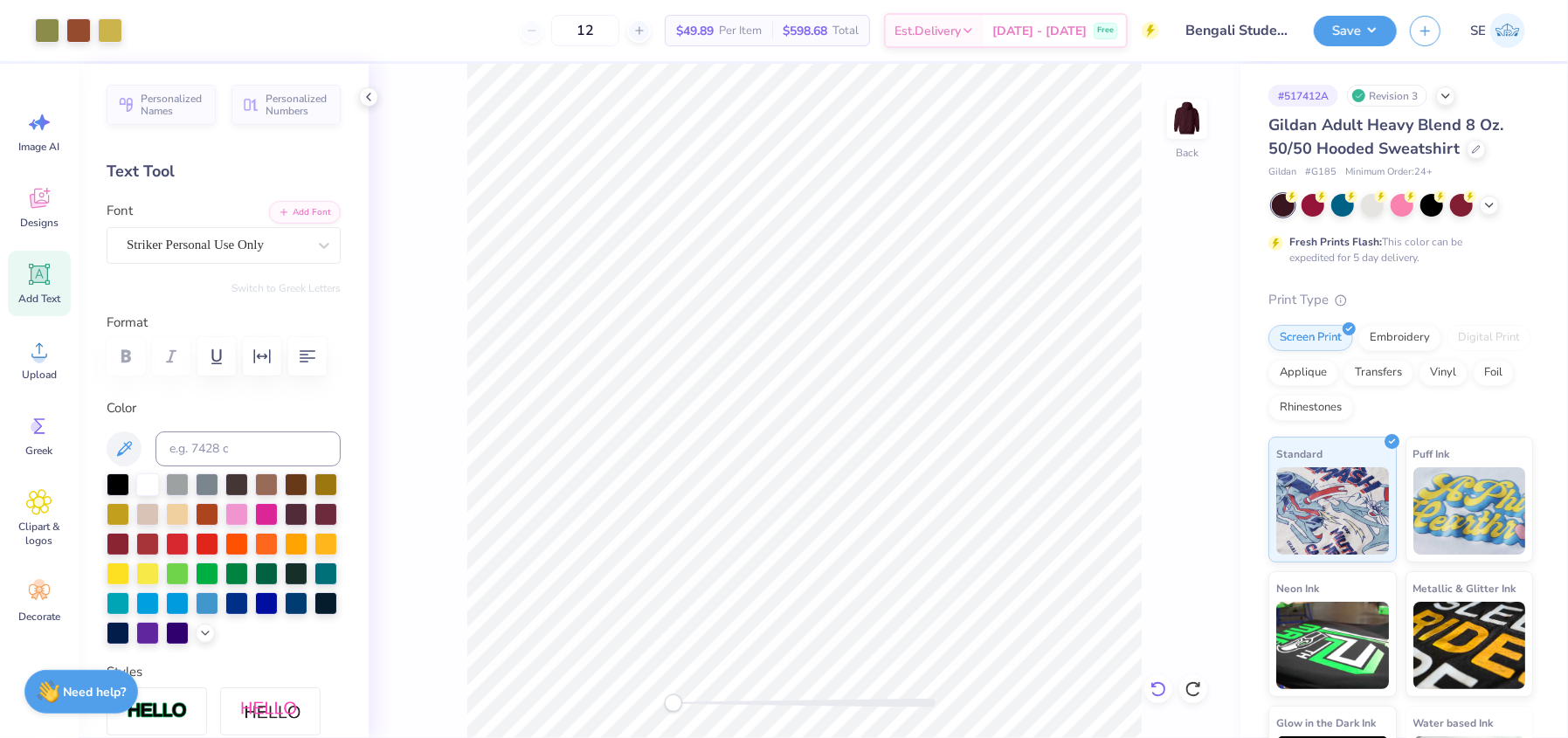
click at [1152, 684] on icon at bounding box center [1153, 685] width 4 height 4
click at [138, 32] on div at bounding box center [141, 28] width 25 height 25
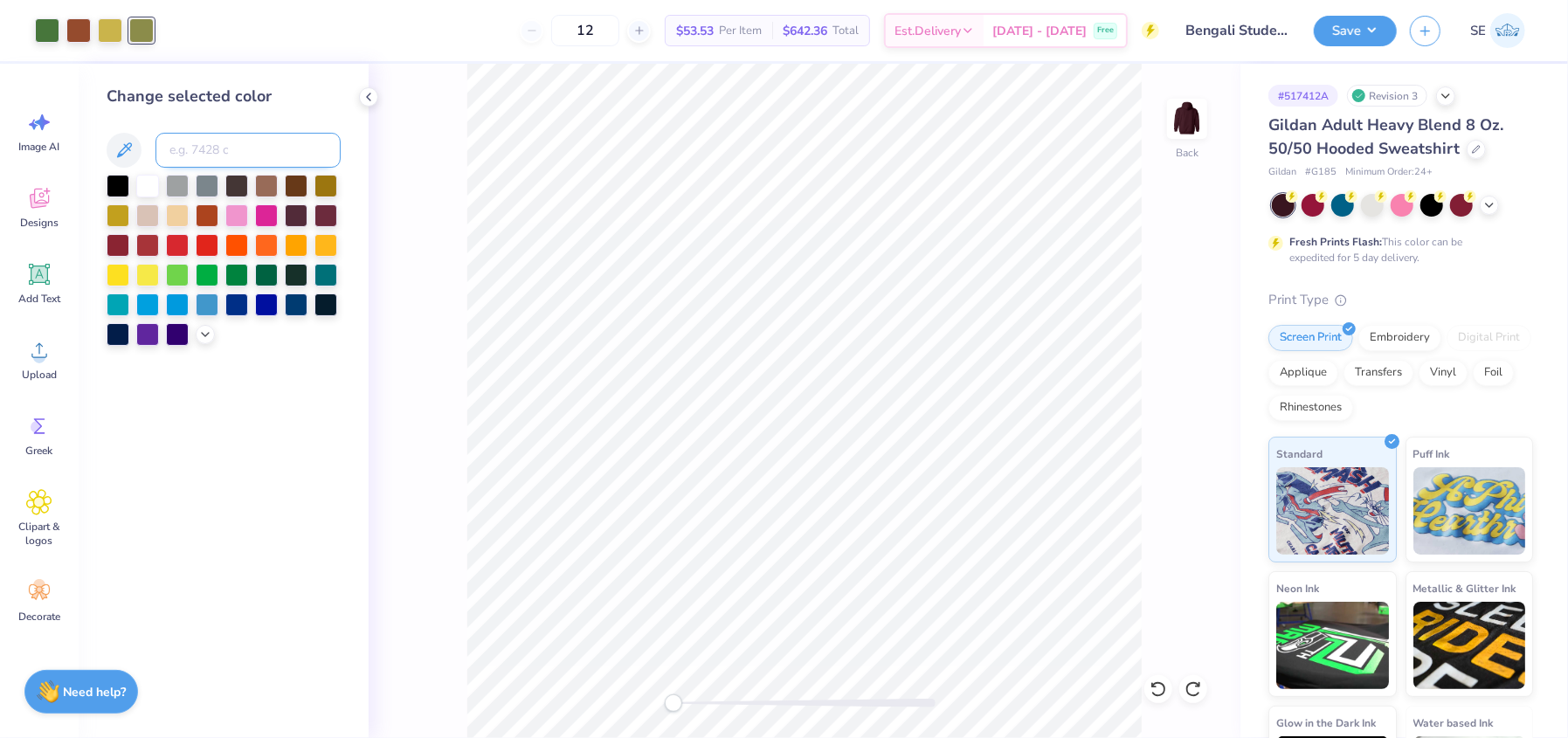
click at [179, 145] on input at bounding box center [248, 150] width 185 height 35
type input "7742"
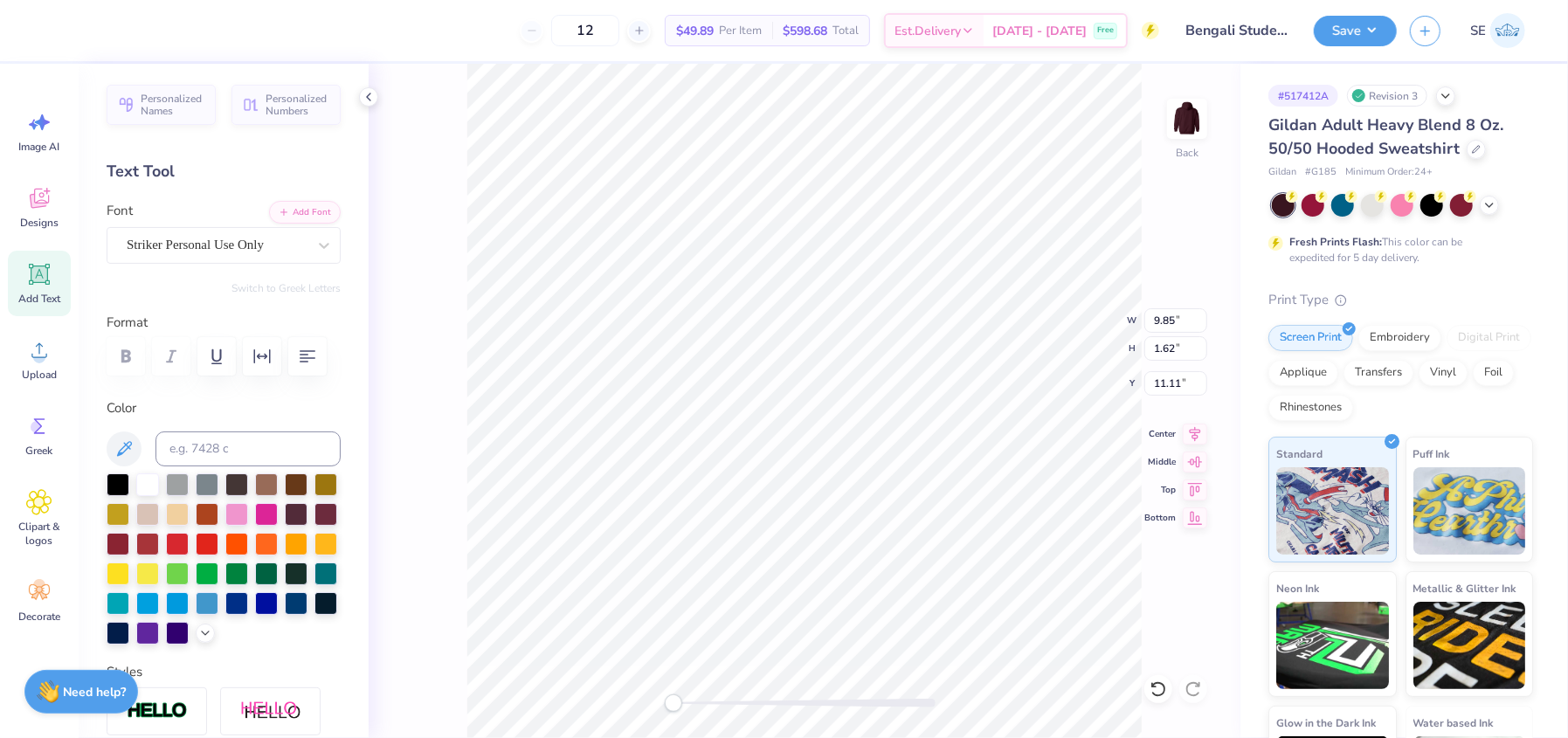
click at [1076, 302] on div "Back W 9.85 9.85 " H 1.62 1.62 " Y 11.11 11.11 " Center Middle Top Bottom" at bounding box center [804, 401] width 872 height 674
click at [1351, 21] on button "Save" at bounding box center [1355, 28] width 83 height 31
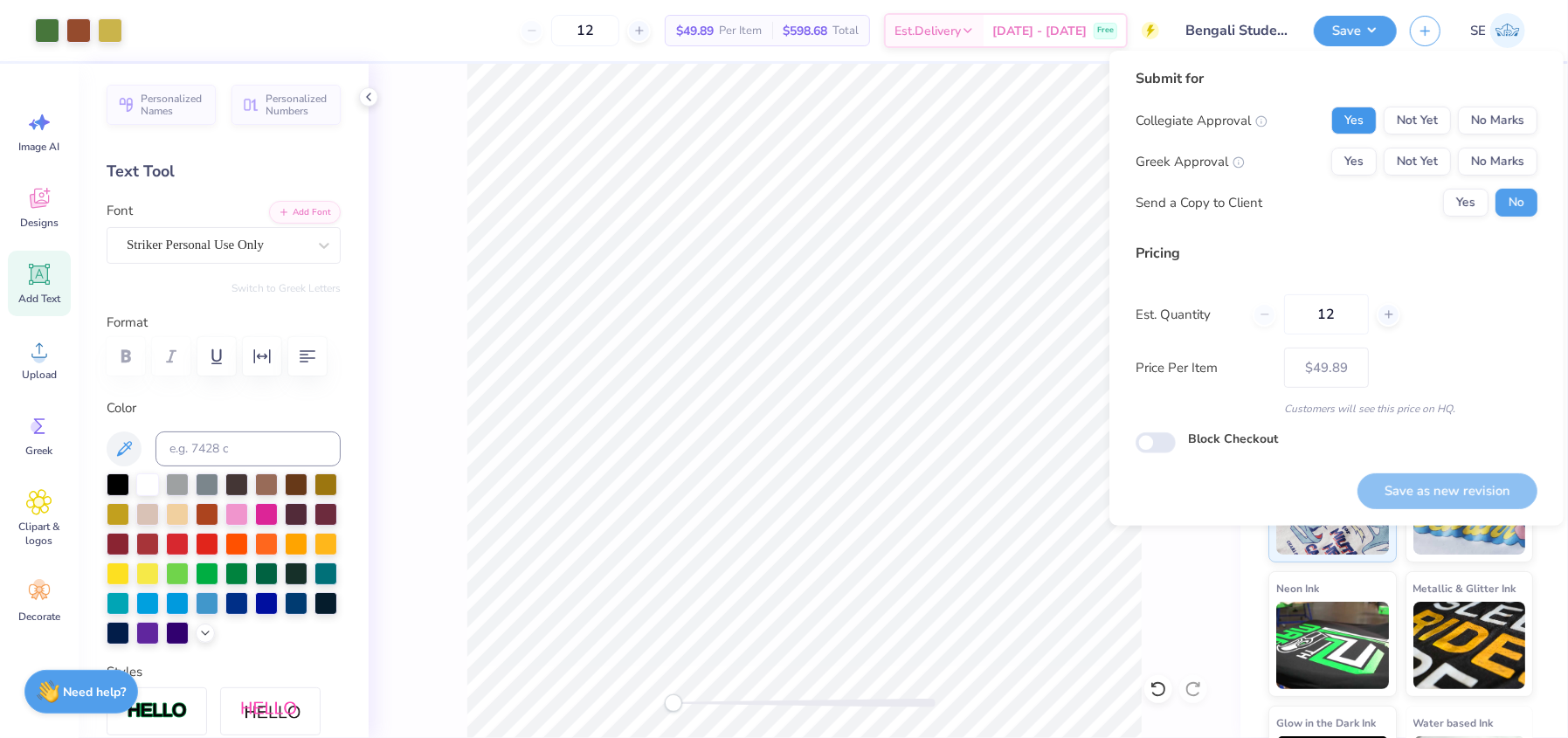
click at [1358, 117] on button "Yes" at bounding box center [1354, 120] width 46 height 28
click at [1486, 150] on button "No Marks" at bounding box center [1497, 161] width 79 height 28
click at [1410, 492] on button "Save as new revision" at bounding box center [1447, 491] width 179 height 36
type input "$49.89"
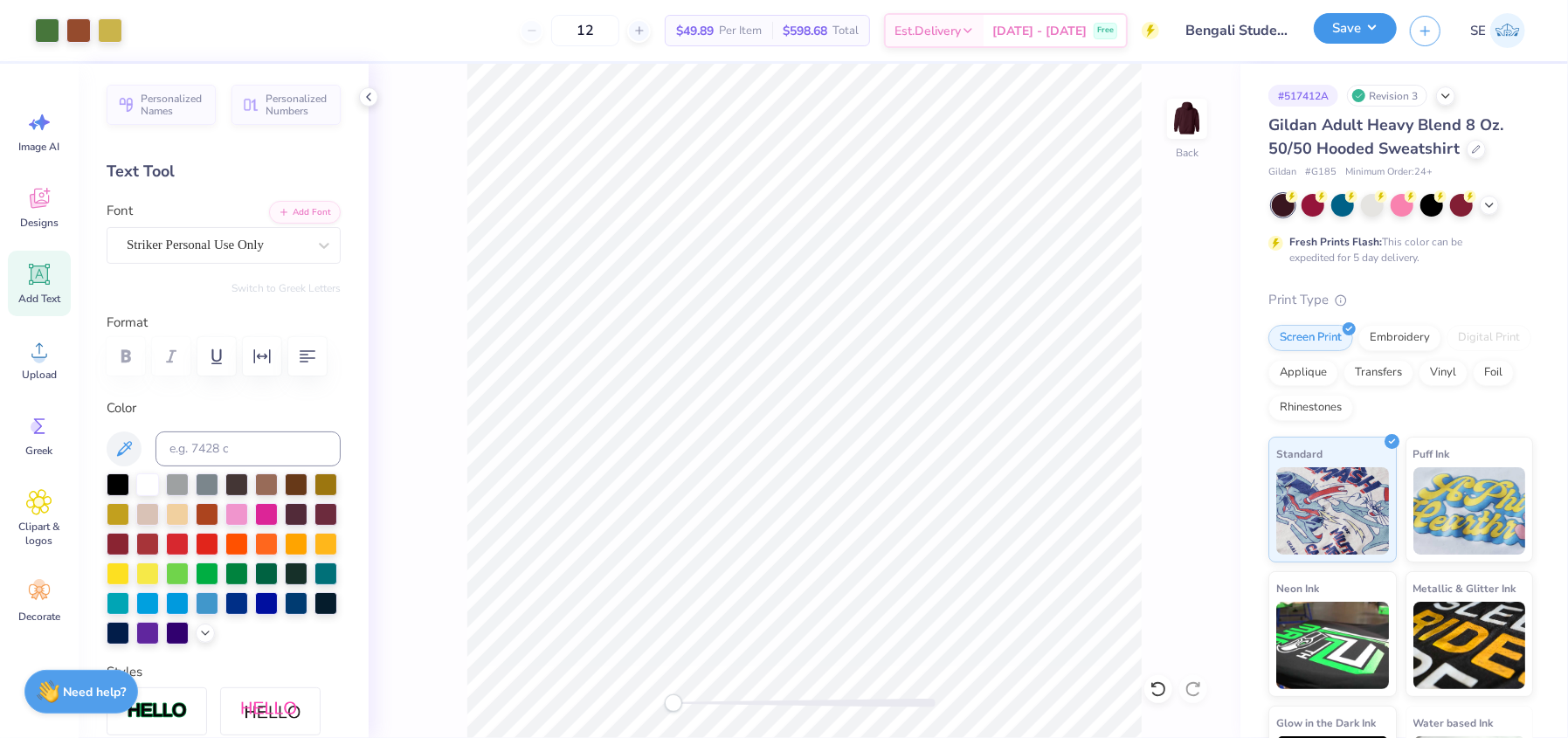
click at [1383, 32] on button "Save" at bounding box center [1355, 28] width 83 height 31
click at [1181, 129] on img at bounding box center [1186, 118] width 70 height 70
click at [1194, 425] on icon at bounding box center [1194, 431] width 25 height 21
click at [1360, 34] on button "Save" at bounding box center [1355, 28] width 83 height 31
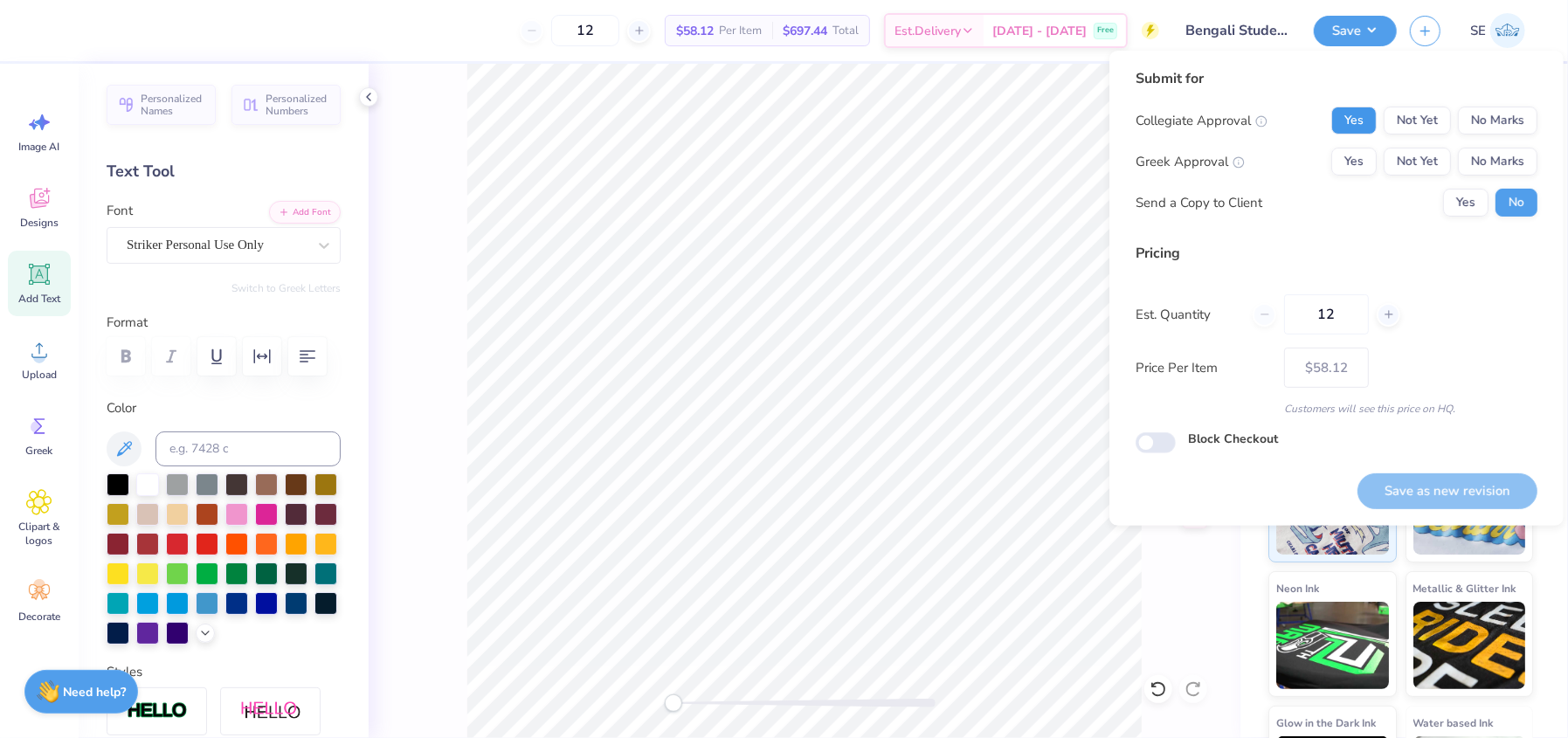
click at [1358, 125] on button "Yes" at bounding box center [1354, 120] width 46 height 28
click at [1517, 164] on button "No Marks" at bounding box center [1497, 161] width 79 height 28
click at [1468, 495] on button "Save as new revision" at bounding box center [1447, 491] width 179 height 36
type input "$58.12"
